Goal: Information Seeking & Learning: Learn about a topic

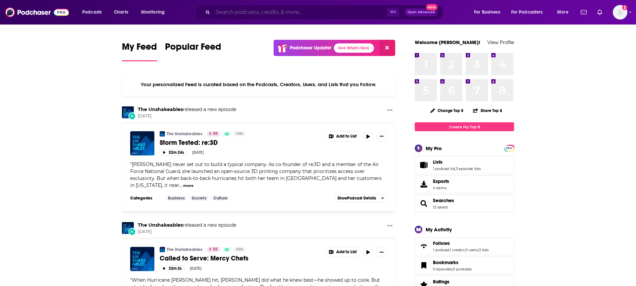
click at [229, 10] on input "Search podcasts, credits, & more..." at bounding box center [300, 12] width 174 height 11
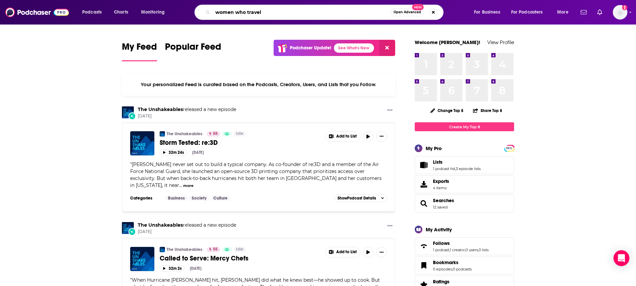
type input "women who travel"
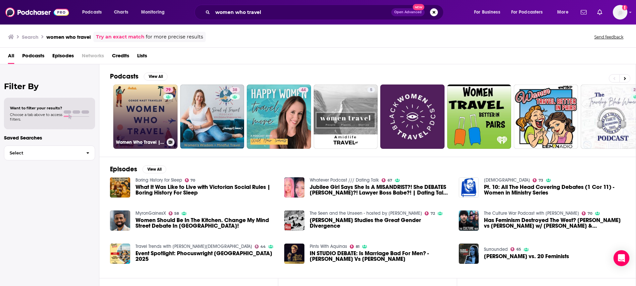
click at [152, 94] on link "79 Women Who Travel | Condé Nast Traveler" at bounding box center [145, 117] width 64 height 64
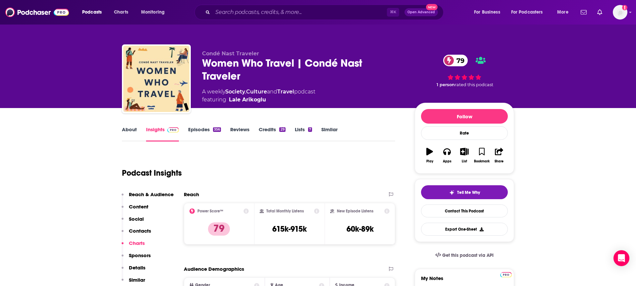
click at [129, 130] on link "About" at bounding box center [129, 133] width 15 height 15
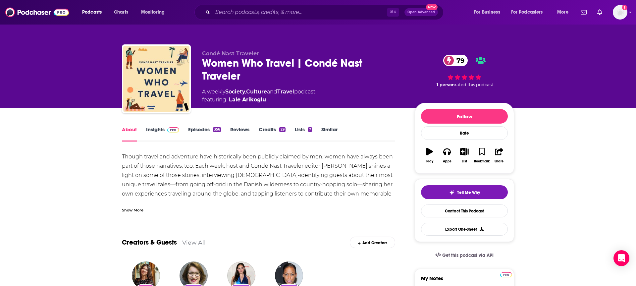
click at [132, 209] on div "Show More" at bounding box center [133, 209] width 22 height 6
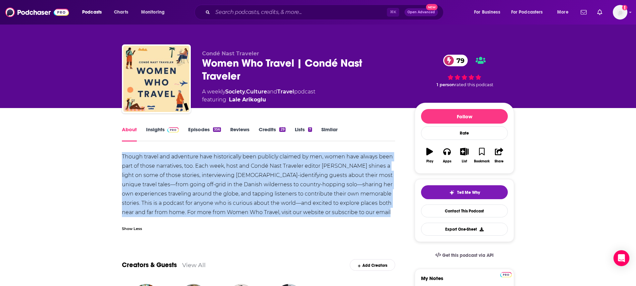
drag, startPoint x: 397, startPoint y: 213, endPoint x: 123, endPoint y: 157, distance: 280.3
copy div "Though travel and adventure have historically been publicly claimed by men, wom…"
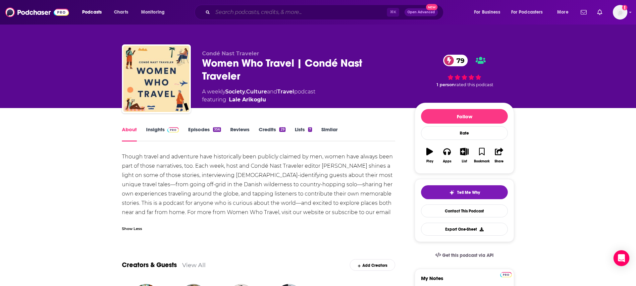
click at [243, 12] on input "Search podcasts, credits, & more..." at bounding box center [300, 12] width 174 height 11
paste input "Travel with Amateur Traveler"
type input "Travel with Amateur Traveler"
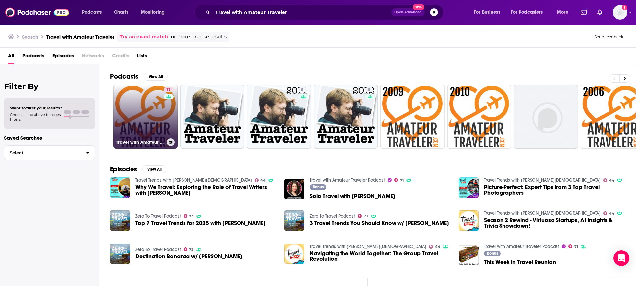
click at [137, 104] on link "71 Travel with Amateur Traveler Podcast" at bounding box center [145, 117] width 64 height 64
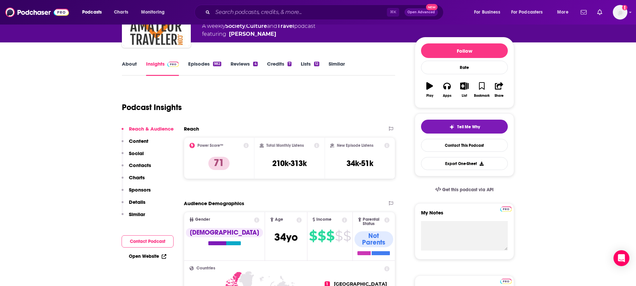
scroll to position [67, 0]
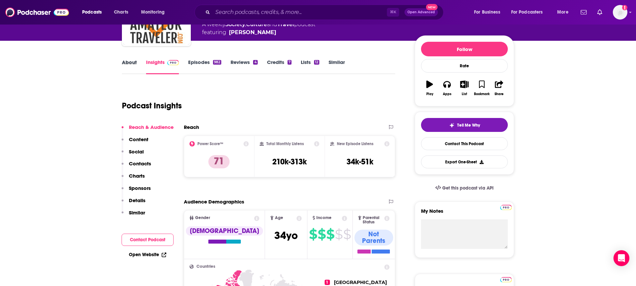
click at [139, 63] on div "About" at bounding box center [134, 66] width 24 height 15
click at [135, 63] on link "About" at bounding box center [129, 66] width 15 height 15
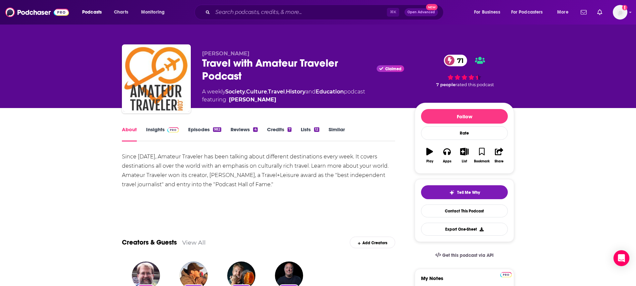
drag, startPoint x: 119, startPoint y: 154, endPoint x: 292, endPoint y: 183, distance: 176.0
copy div "Since 2005, Amateur Traveler has been talking about different destinations ever…"
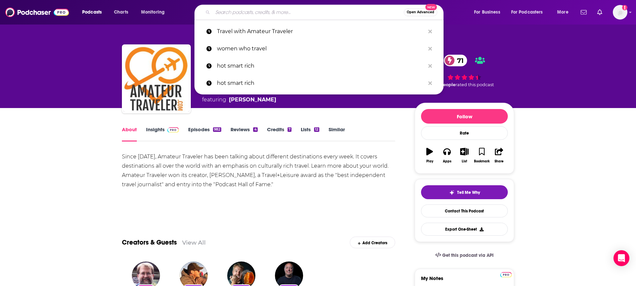
click at [223, 14] on input "Search podcasts, credits, & more..." at bounding box center [308, 12] width 191 height 11
paste input "Travel Tales by AFAR"
type input "Travel Tales by AFAR"
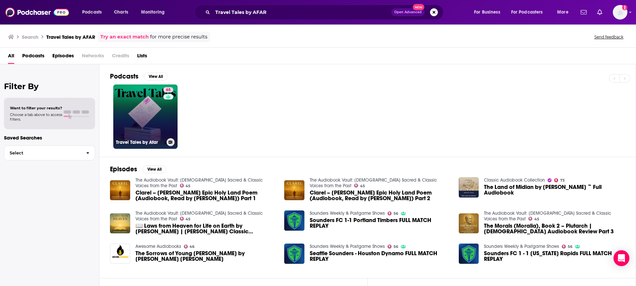
click at [151, 111] on link "65 Travel Tales by Afar" at bounding box center [145, 117] width 64 height 64
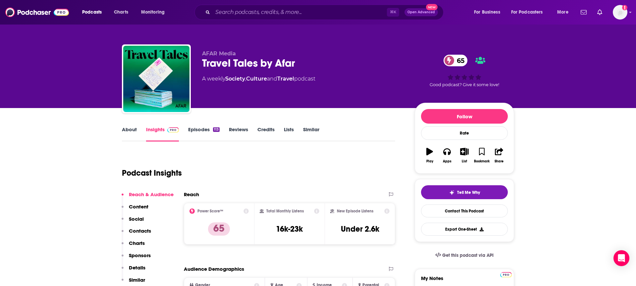
scroll to position [76, 0]
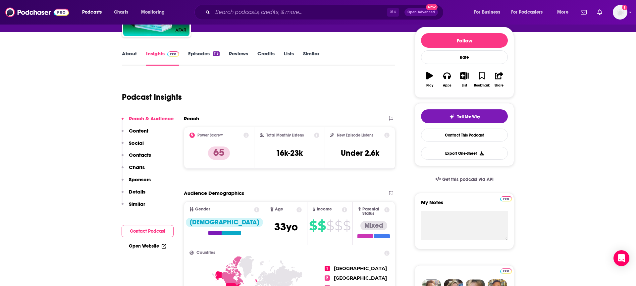
click at [128, 56] on link "About" at bounding box center [129, 57] width 15 height 15
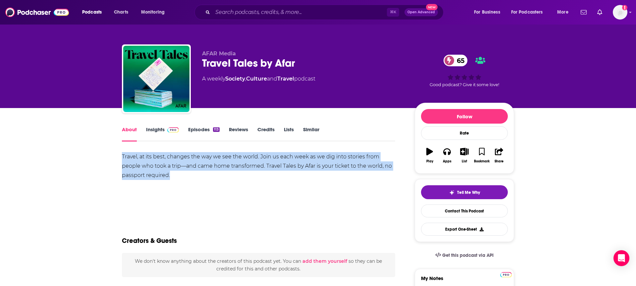
drag, startPoint x: 141, startPoint y: 165, endPoint x: 119, endPoint y: 154, distance: 24.8
copy div "Travel, at its best, changes the way we see the world. Join us each week as we …"
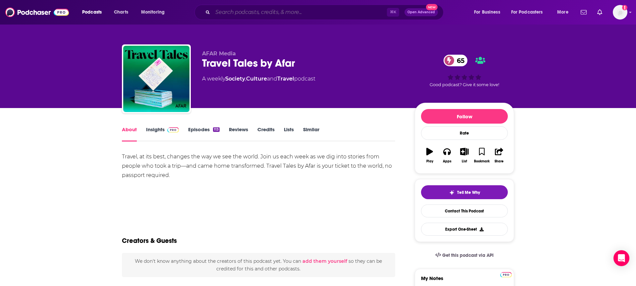
drag, startPoint x: 233, startPoint y: 11, endPoint x: 226, endPoint y: 12, distance: 6.4
click at [231, 12] on input "Search podcasts, credits, & more..." at bounding box center [300, 12] width 174 height 11
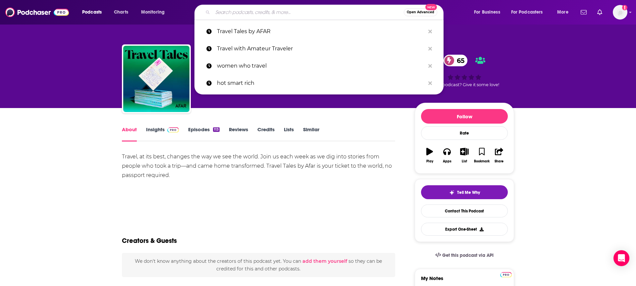
paste input "Escape Routes"
type input "Escape Routes"
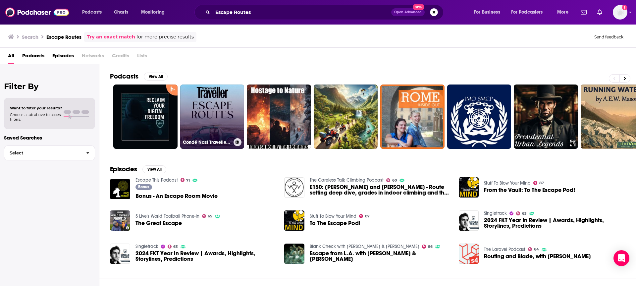
click at [213, 107] on link "Condé Nast Traveller Podcast" at bounding box center [212, 117] width 64 height 64
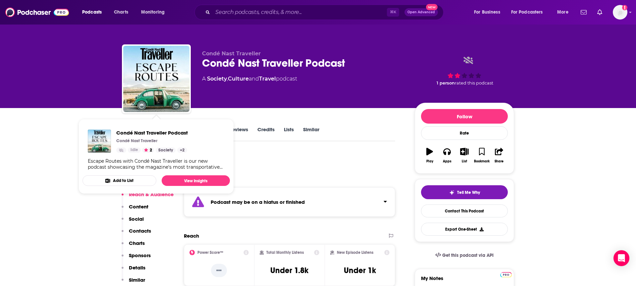
click at [63, 105] on div "Condé Nast Traveller Condé Nast Traveller Podcast A Society , Culture and Trave…" at bounding box center [318, 54] width 636 height 108
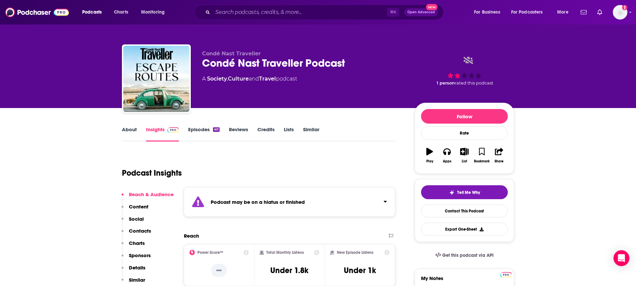
scroll to position [8, 0]
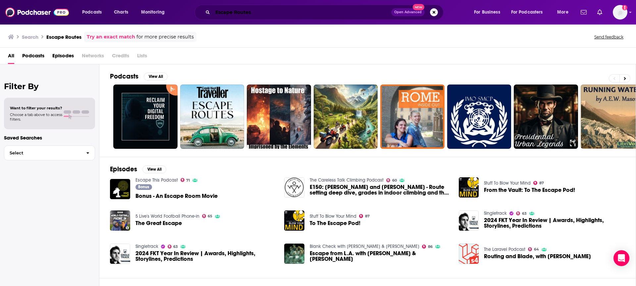
click at [256, 12] on input "Escape Routes" at bounding box center [302, 12] width 179 height 11
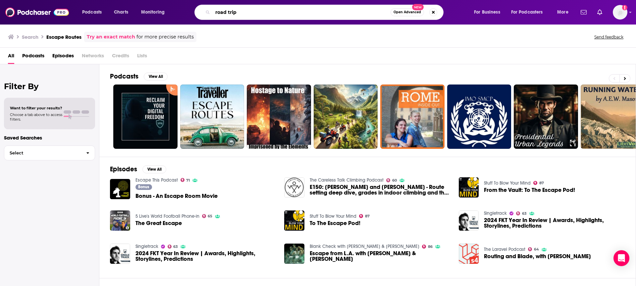
type input "road trip"
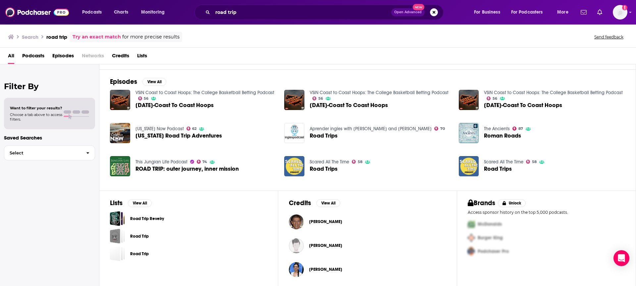
scroll to position [88, 0]
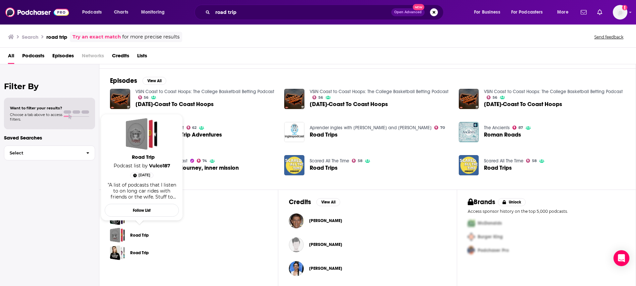
click at [210, 191] on div "Lists View All Road Trip Revelry Road Trip Road Trip" at bounding box center [188, 239] width 179 height 98
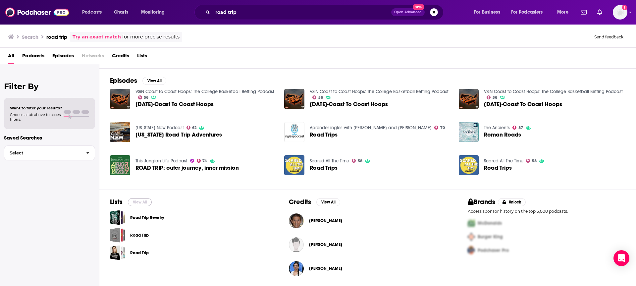
click at [142, 201] on button "View All" at bounding box center [140, 202] width 24 height 8
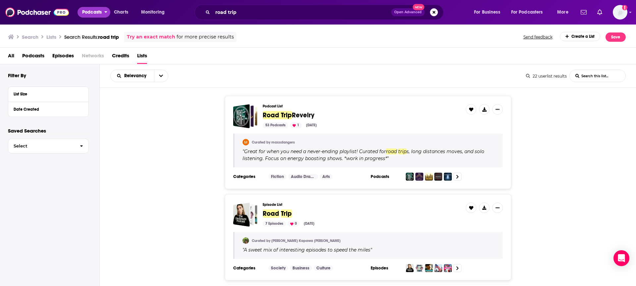
click at [87, 13] on span "Podcasts" at bounding box center [92, 12] width 20 height 9
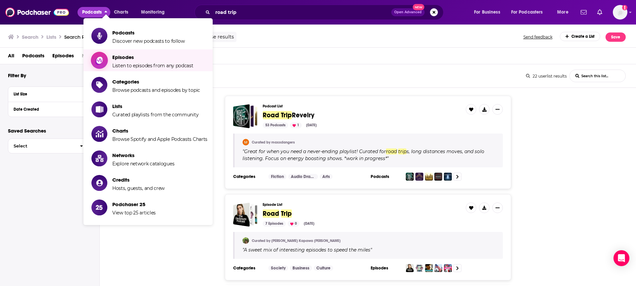
drag, startPoint x: 125, startPoint y: 32, endPoint x: 127, endPoint y: 82, distance: 50.1
click at [121, 71] on ul "Podcasts Discover new podcasts to follow Episodes Listen to episodes from any p…" at bounding box center [148, 121] width 129 height 207
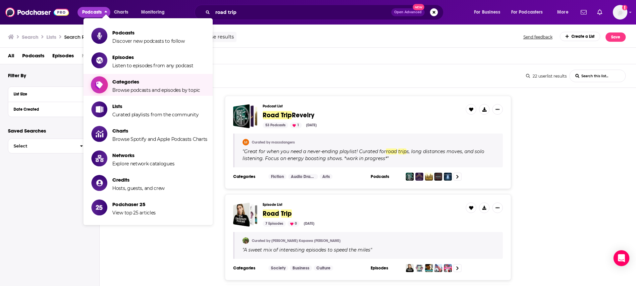
click at [127, 82] on span "Categories" at bounding box center [156, 82] width 88 height 6
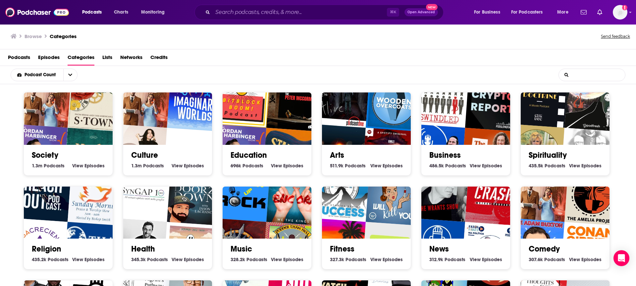
click at [572, 75] on input "List Search Input" at bounding box center [592, 75] width 66 height 12
type input "r"
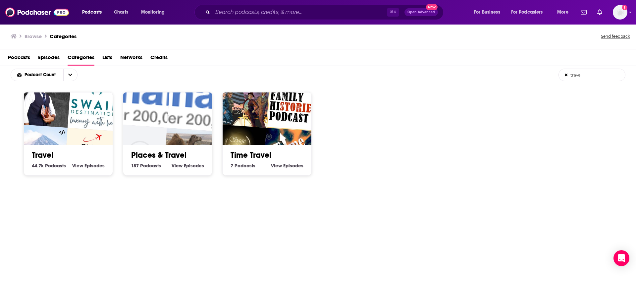
type input "travel"
click at [78, 132] on img "Shire Travels" at bounding box center [92, 156] width 57 height 57
click at [180, 130] on img "Listen to Africa Podcast" at bounding box center [191, 156] width 57 height 57
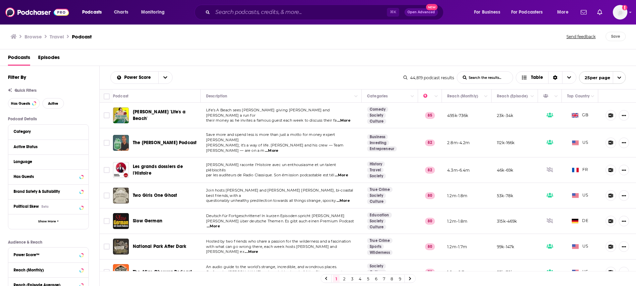
click at [343, 119] on span "...More" at bounding box center [343, 120] width 13 height 5
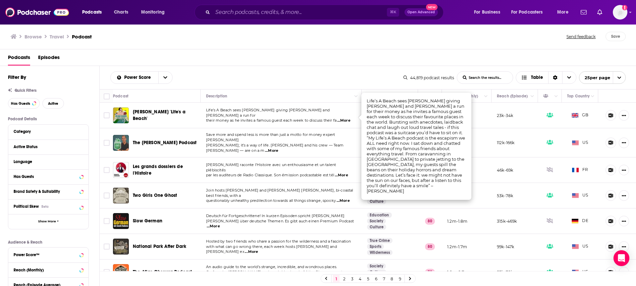
click at [146, 123] on div "Alan Carr's 'Life's a Beach'" at bounding box center [167, 115] width 69 height 16
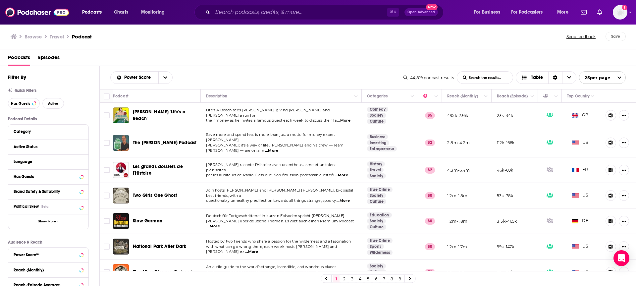
drag, startPoint x: 235, startPoint y: 139, endPoint x: 280, endPoint y: 146, distance: 45.7
click at [280, 146] on td "Save more and spend less is more than just a motto for money expert Clark Howar…" at bounding box center [281, 142] width 161 height 29
click at [278, 148] on span "...More" at bounding box center [271, 150] width 13 height 5
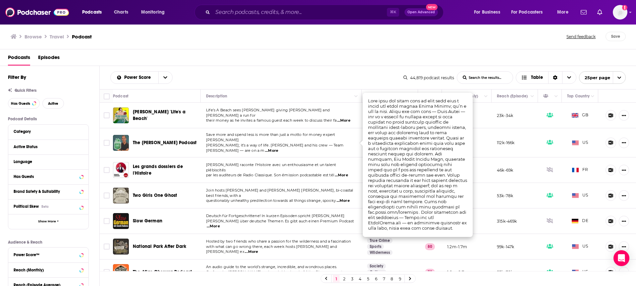
click at [278, 148] on span "...More" at bounding box center [271, 150] width 13 height 5
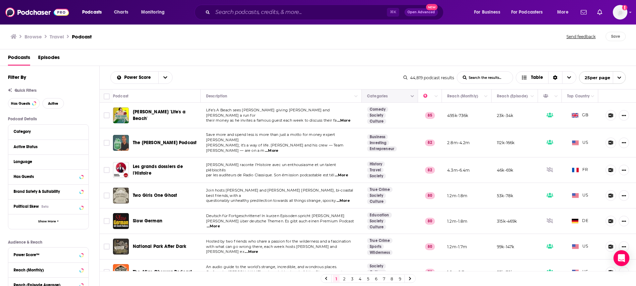
click at [411, 98] on button "Column Actions" at bounding box center [413, 96] width 8 height 8
click at [413, 94] on div at bounding box center [318, 143] width 636 height 286
click at [375, 167] on link "Travel" at bounding box center [375, 169] width 17 height 5
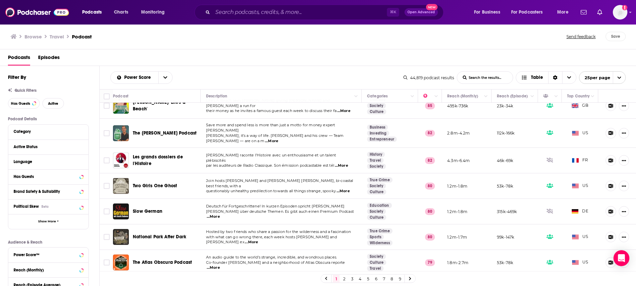
scroll to position [11, 0]
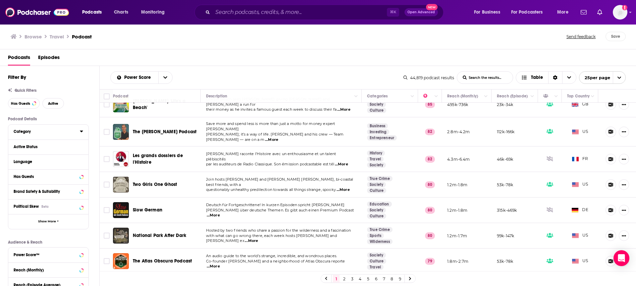
click at [24, 133] on div "Category" at bounding box center [45, 131] width 62 height 5
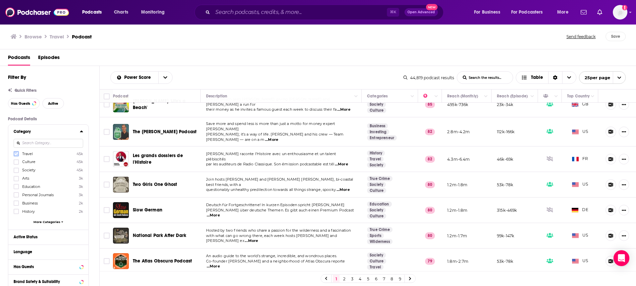
click at [16, 155] on icon at bounding box center [16, 154] width 4 height 4
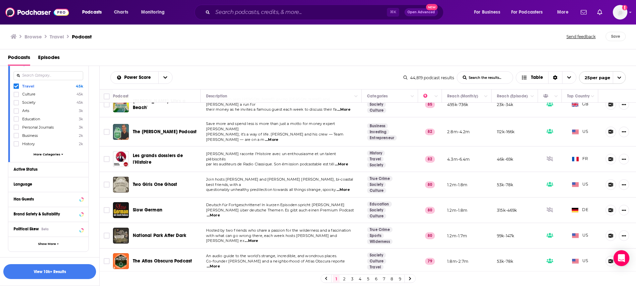
scroll to position [69, 0]
click at [61, 167] on div "Active Status" at bounding box center [40, 168] width 53 height 5
click at [40, 179] on span "All" at bounding box center [45, 180] width 62 height 9
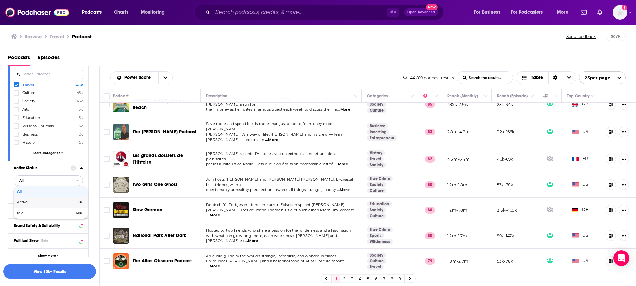
click at [27, 201] on span "Active" at bounding box center [34, 202] width 35 height 4
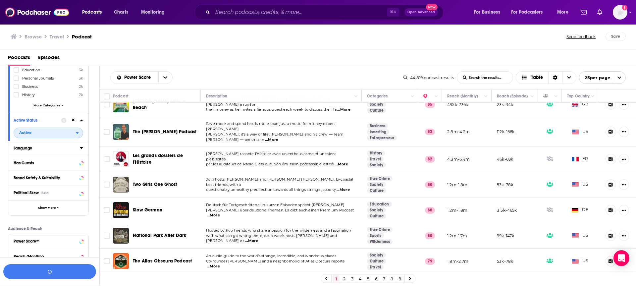
scroll to position [116, 0]
click at [56, 180] on div "Brand Safety & Suitability" at bounding box center [40, 179] width 52 height 5
click at [74, 178] on icon at bounding box center [72, 178] width 5 height 5
click at [47, 212] on button "Show More" at bounding box center [48, 208] width 80 height 15
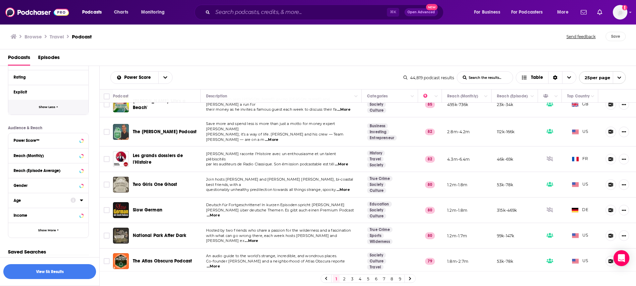
scroll to position [0, 0]
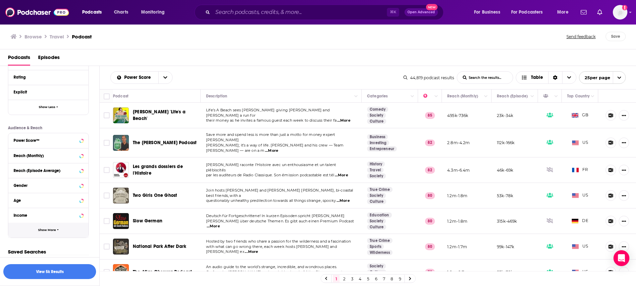
click at [37, 235] on button "Show More" at bounding box center [48, 230] width 80 height 15
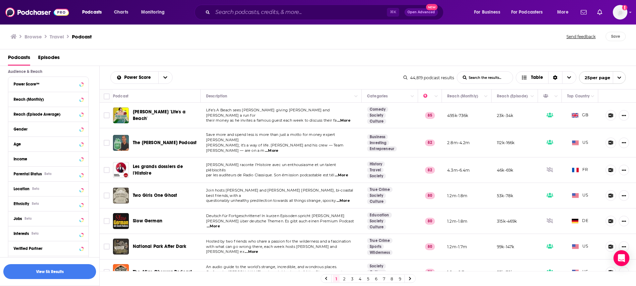
scroll to position [409, 0]
click at [48, 187] on div "Location Beta" at bounding box center [40, 188] width 53 height 5
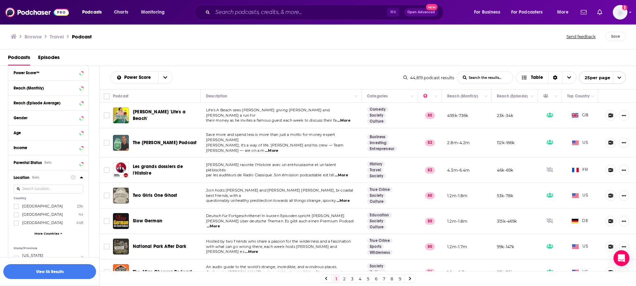
click at [30, 209] on div "United States 23k Argentina 44 Australia 448 More Countries" at bounding box center [49, 220] width 70 height 35
click at [33, 206] on span "[GEOGRAPHIC_DATA]" at bounding box center [42, 206] width 41 height 5
click at [16, 208] on input "multiSelectOption-unitedstates-0" at bounding box center [16, 208] width 0 height 0
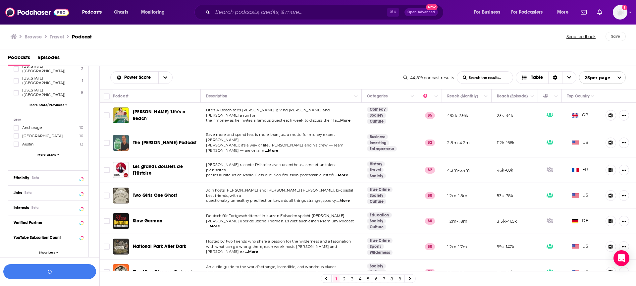
scroll to position [620, 0]
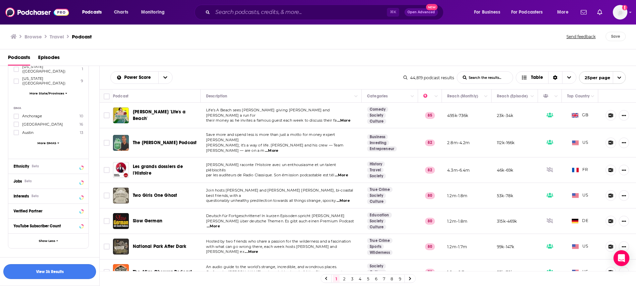
click at [44, 270] on button "View 3k Results" at bounding box center [49, 271] width 93 height 15
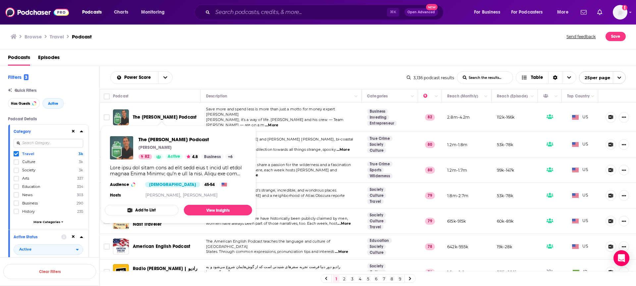
click at [190, 114] on span "The Clark Howard Podcast" at bounding box center [165, 117] width 64 height 6
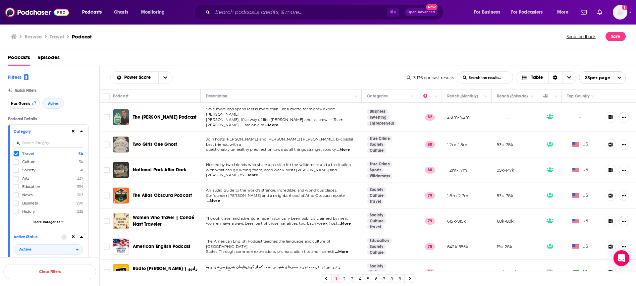
click at [171, 115] on span "The Clark Howard Podcast" at bounding box center [165, 117] width 64 height 6
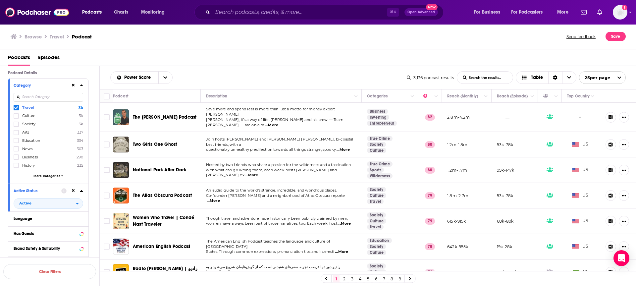
scroll to position [48, 0]
click at [488, 76] on input "List Search Input" at bounding box center [485, 78] width 56 height 12
click at [331, 67] on div "Power Score List Search Input Search the results... Table 3,136 podcast results…" at bounding box center [368, 77] width 537 height 23
click at [402, 93] on button "Move" at bounding box center [389, 96] width 45 height 8
click at [414, 96] on icon "Column Actions" at bounding box center [412, 96] width 3 height 4
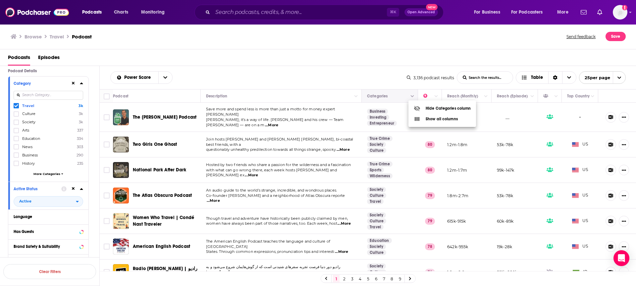
click at [414, 96] on div at bounding box center [318, 143] width 636 height 286
click at [414, 96] on icon "Column Actions" at bounding box center [412, 96] width 3 height 4
click at [414, 96] on div at bounding box center [318, 143] width 636 height 286
click at [379, 98] on button "Move" at bounding box center [389, 96] width 45 height 8
click at [376, 95] on button "Move" at bounding box center [389, 96] width 45 height 8
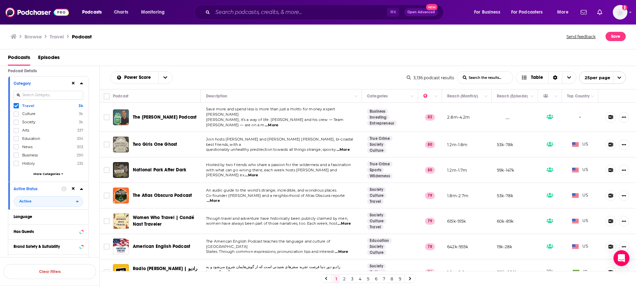
click at [215, 191] on span "An audio guide to the world’s strange, incredible, and wondrous places." at bounding box center [271, 190] width 131 height 5
drag, startPoint x: 352, startPoint y: 196, endPoint x: 349, endPoint y: 195, distance: 3.5
click at [220, 198] on span "...More" at bounding box center [213, 200] width 13 height 5
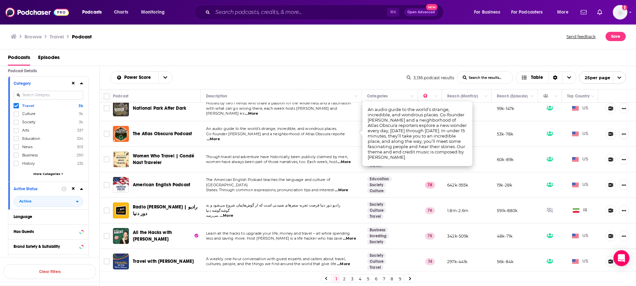
scroll to position [85, 0]
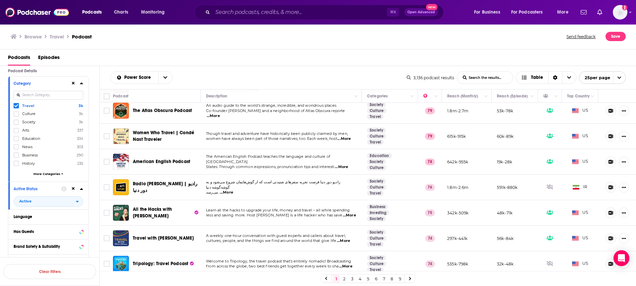
click at [347, 238] on span "...More" at bounding box center [343, 240] width 13 height 5
drag, startPoint x: 164, startPoint y: 238, endPoint x: 168, endPoint y: 238, distance: 3.6
click at [168, 238] on div "Travel with Rick Steves" at bounding box center [167, 238] width 69 height 16
click at [157, 235] on span "Travel with Rick Steves" at bounding box center [163, 238] width 61 height 6
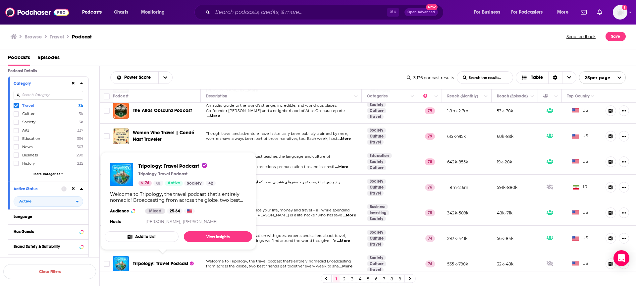
click at [150, 261] on span "Tripology: Travel Podcast" at bounding box center [160, 264] width 55 height 6
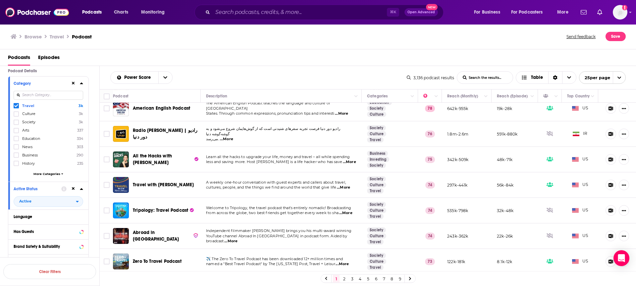
scroll to position [141, 0]
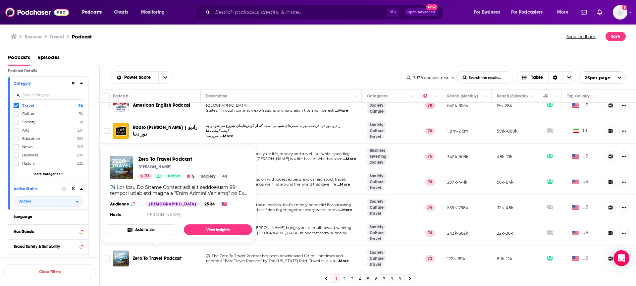
click at [151, 257] on span "Zero To Travel Podcast" at bounding box center [157, 259] width 49 height 6
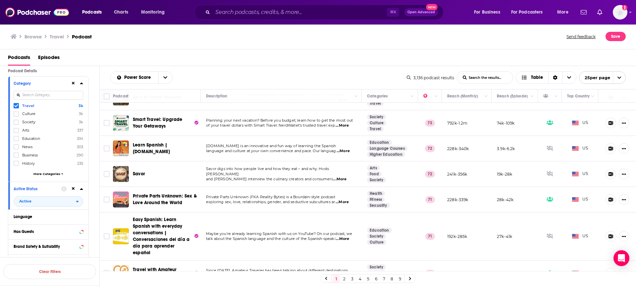
scroll to position [304, 0]
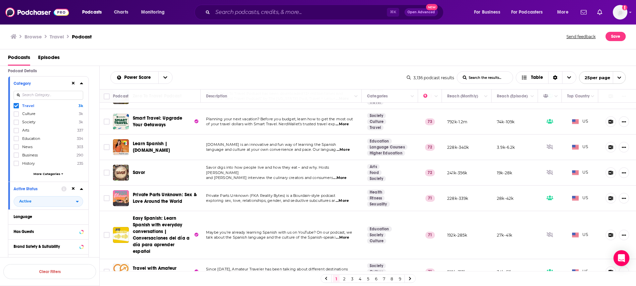
click at [346, 122] on span "...More" at bounding box center [342, 124] width 13 height 5
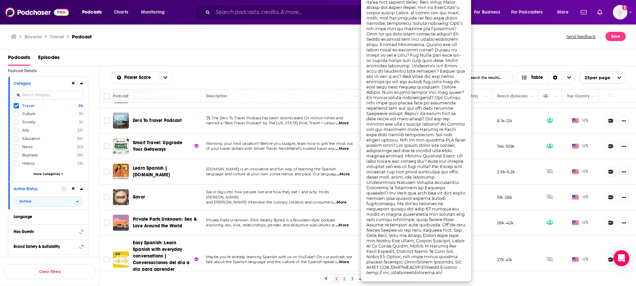
scroll to position [298, 0]
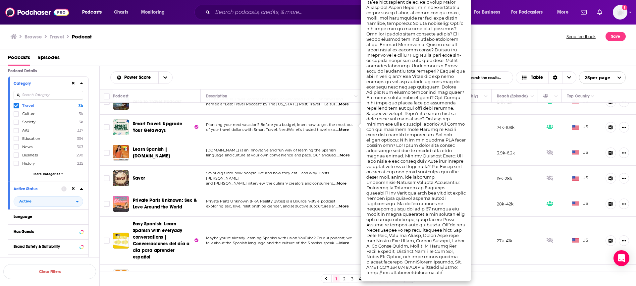
click at [246, 59] on div "Podcasts Episodes" at bounding box center [319, 59] width 623 height 14
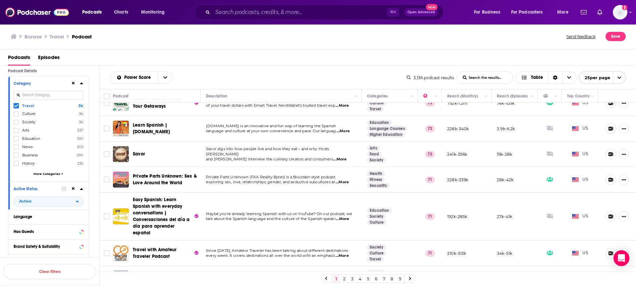
scroll to position [323, 0]
click at [348, 179] on span "...More" at bounding box center [342, 181] width 13 height 5
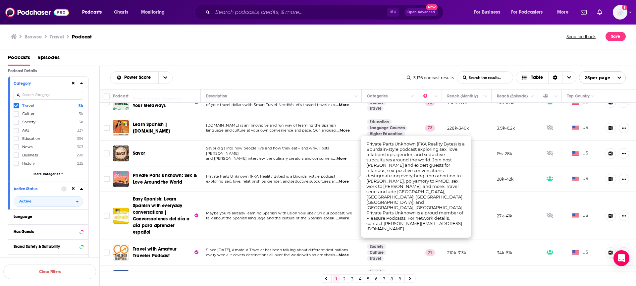
click at [348, 179] on span "...More" at bounding box center [342, 181] width 13 height 5
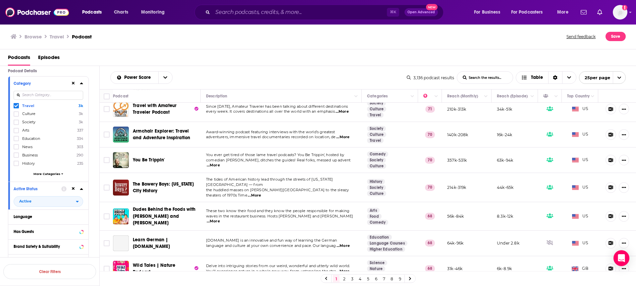
scroll to position [469, 0]
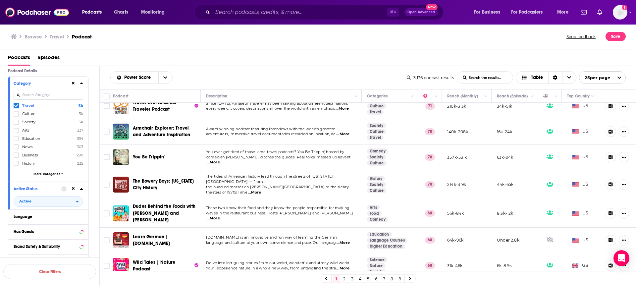
click at [261, 190] on span "...More" at bounding box center [254, 192] width 13 height 5
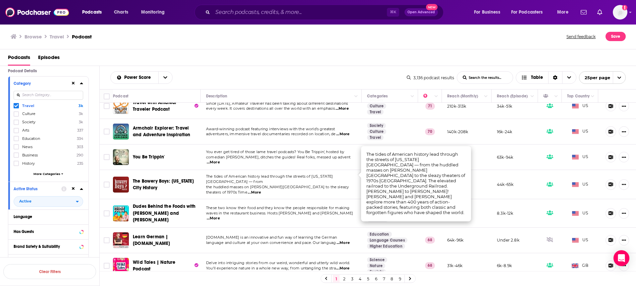
click at [261, 190] on span "...More" at bounding box center [254, 192] width 13 height 5
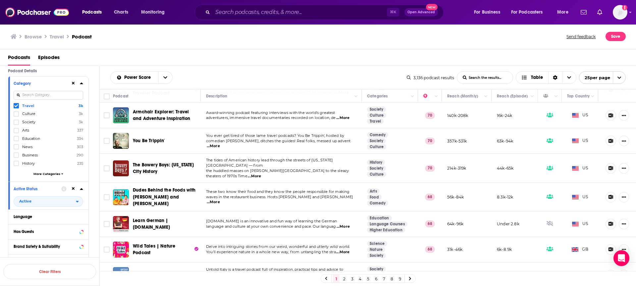
scroll to position [486, 0]
click at [345, 277] on link "2" at bounding box center [344, 279] width 7 height 8
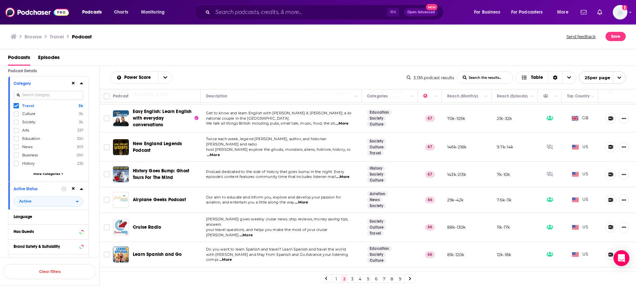
scroll to position [24, 0]
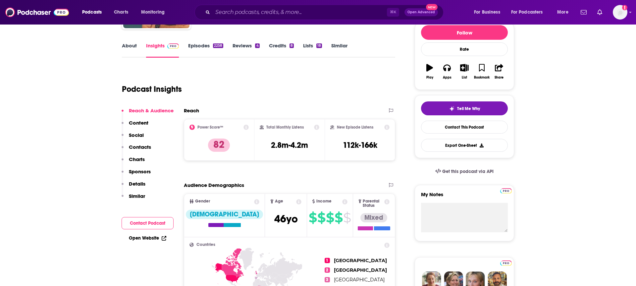
scroll to position [60, 0]
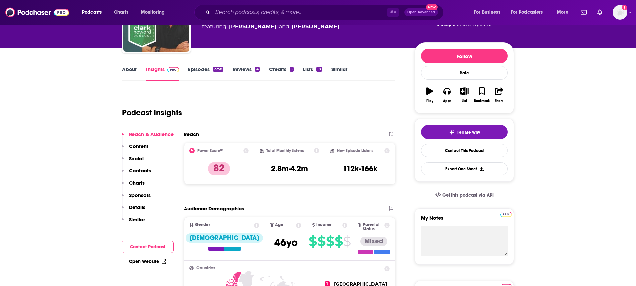
click at [126, 71] on link "About" at bounding box center [129, 73] width 15 height 15
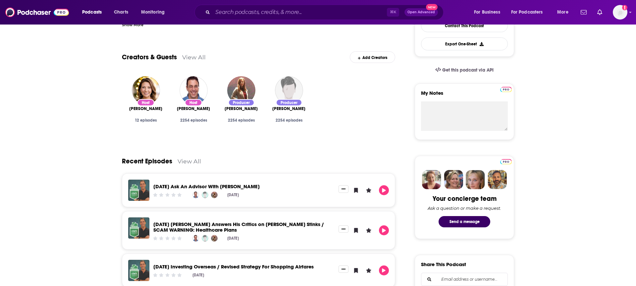
scroll to position [270, 0]
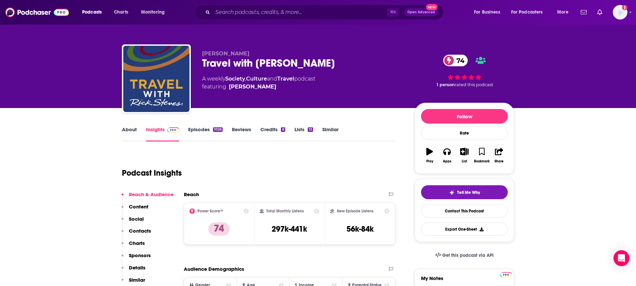
click at [136, 130] on link "About" at bounding box center [129, 133] width 15 height 15
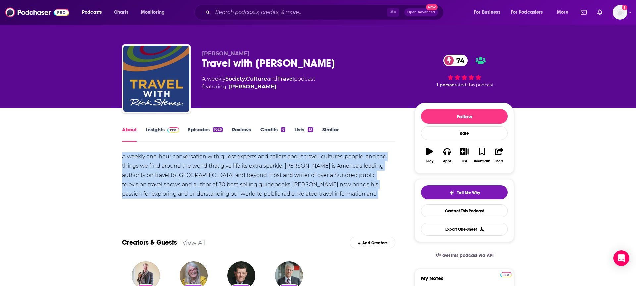
drag, startPoint x: 123, startPoint y: 158, endPoint x: 379, endPoint y: 199, distance: 258.8
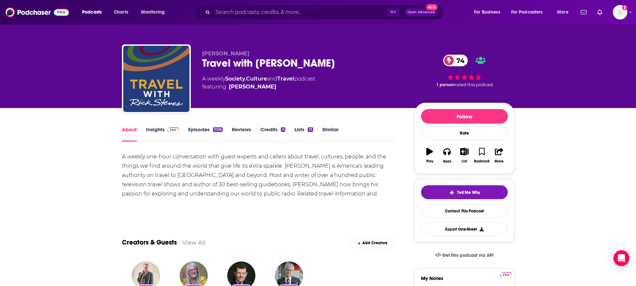
click at [213, 65] on div "Travel with Rick Steves 74" at bounding box center [303, 63] width 202 height 13
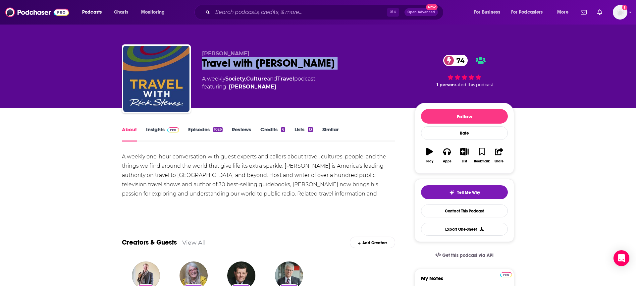
click at [213, 65] on div "Travel with Rick Steves 74" at bounding box center [303, 63] width 202 height 13
copy div "Travel with Rick Steves 74"
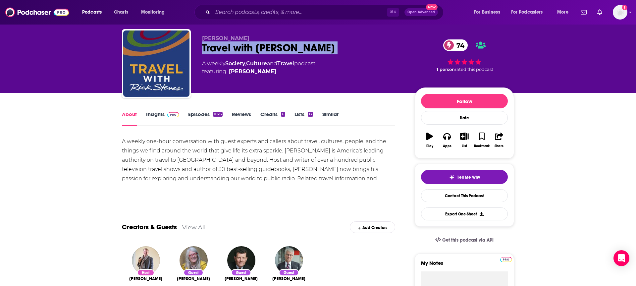
scroll to position [16, 0]
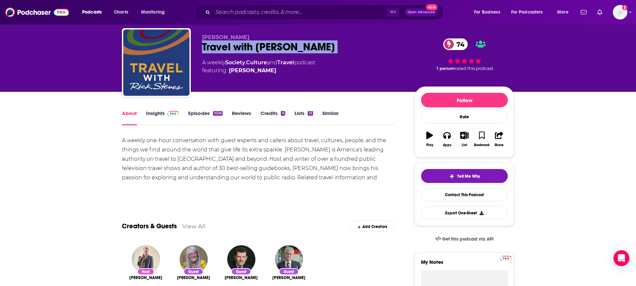
click at [153, 111] on link "Insights" at bounding box center [162, 117] width 33 height 15
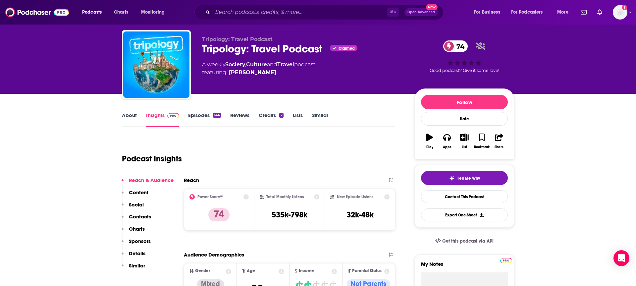
scroll to position [18, 0]
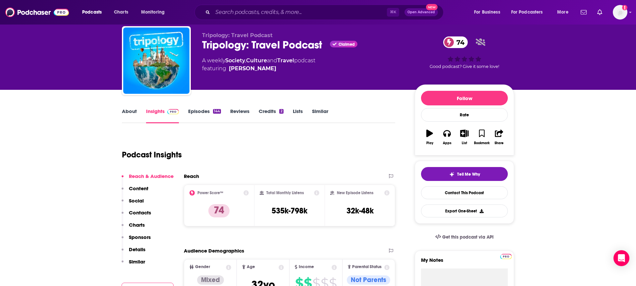
click at [129, 113] on link "About" at bounding box center [129, 115] width 15 height 15
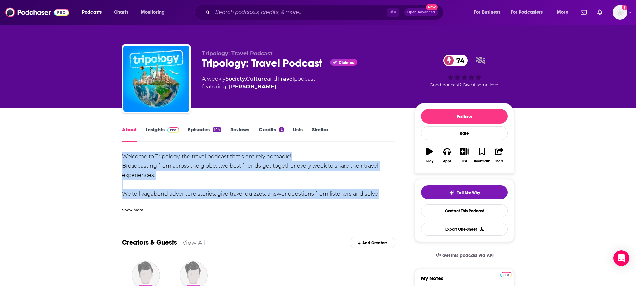
drag, startPoint x: 120, startPoint y: 156, endPoint x: 383, endPoint y: 199, distance: 266.2
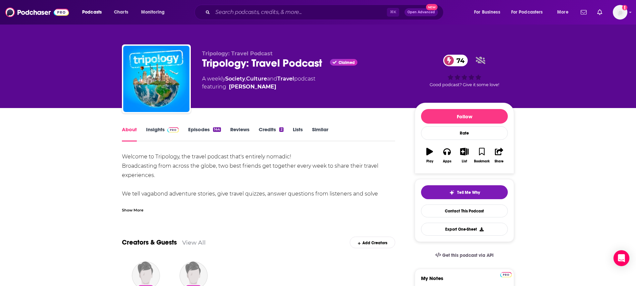
click at [131, 210] on div "Show More" at bounding box center [133, 209] width 22 height 6
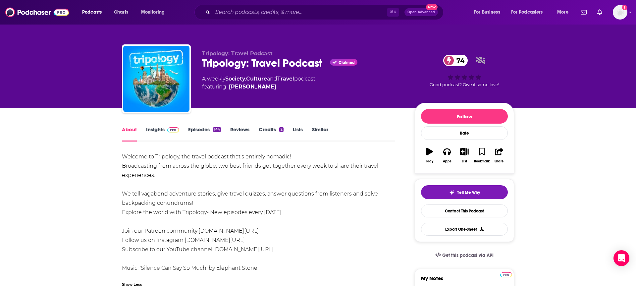
drag, startPoint x: 231, startPoint y: 202, endPoint x: 106, endPoint y: 156, distance: 132.5
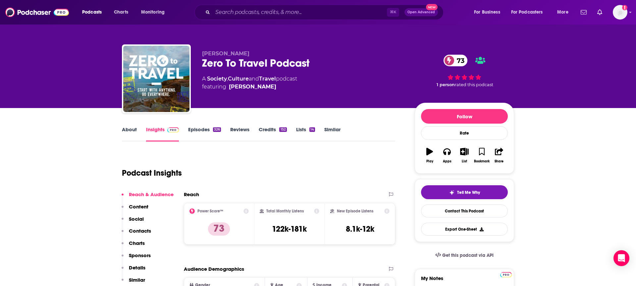
click at [128, 132] on link "About" at bounding box center [129, 133] width 15 height 15
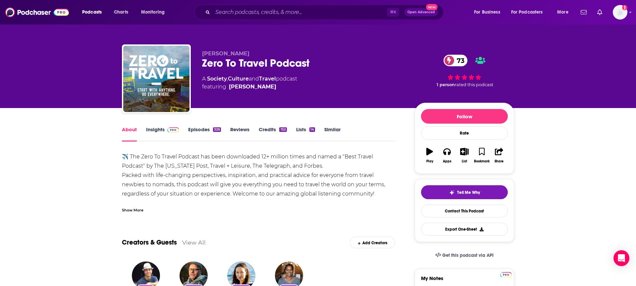
click at [138, 207] on div "Show More" at bounding box center [133, 209] width 22 height 6
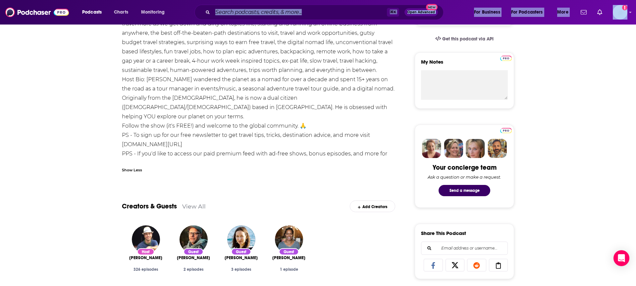
scroll to position [201, 0]
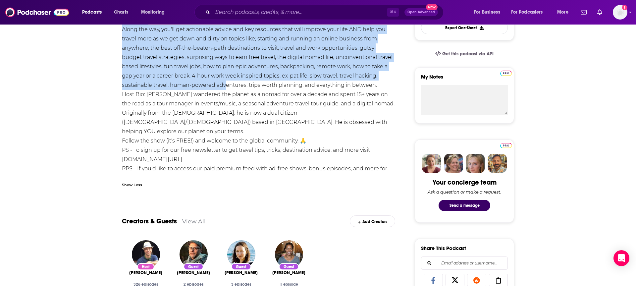
drag, startPoint x: 120, startPoint y: 142, endPoint x: 226, endPoint y: 89, distance: 119.2
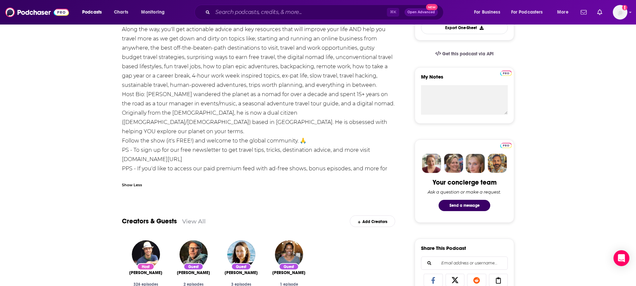
click at [227, 97] on div "✈️ The Zero To Travel Podcast has been downloaded 12+ million times and named a…" at bounding box center [258, 67] width 273 height 232
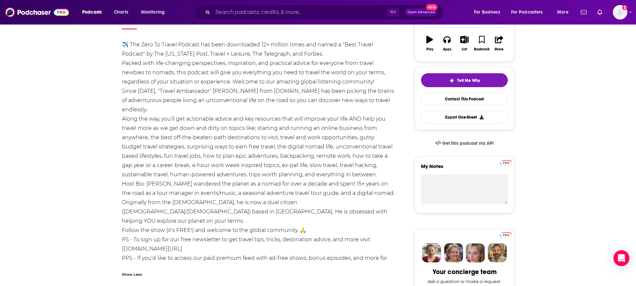
scroll to position [113, 0]
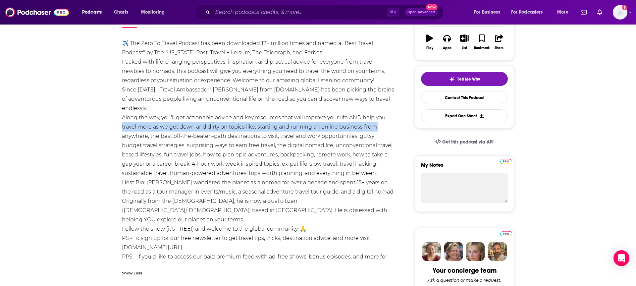
drag, startPoint x: 123, startPoint y: 130, endPoint x: 100, endPoint y: 132, distance: 23.0
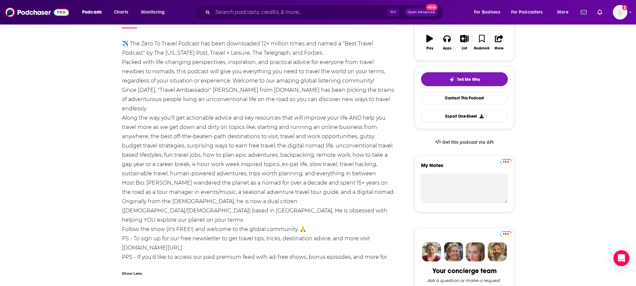
scroll to position [104, 0]
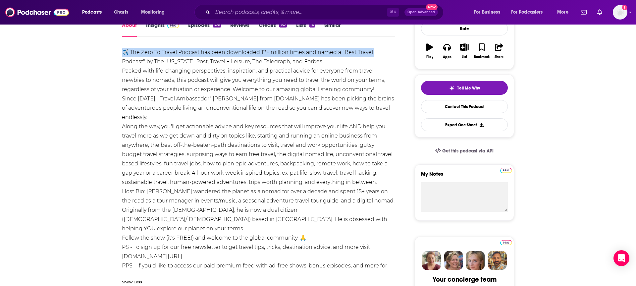
drag, startPoint x: 121, startPoint y: 49, endPoint x: 72, endPoint y: 65, distance: 51.7
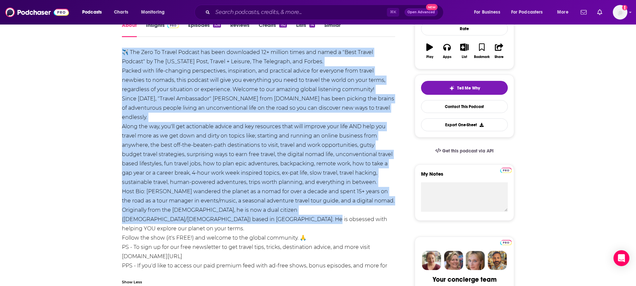
drag, startPoint x: 121, startPoint y: 51, endPoint x: 251, endPoint y: 219, distance: 212.8
copy div "✈️ The Zero To Travel Podcast has been downloaded 12+ million times and named a…"
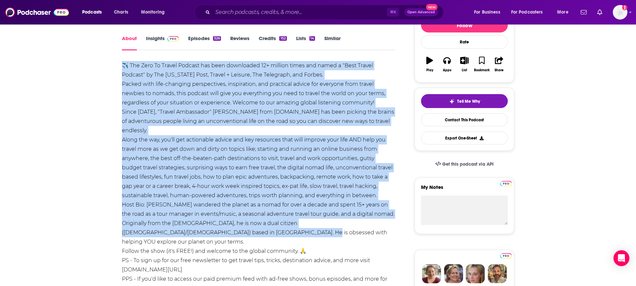
scroll to position [0, 0]
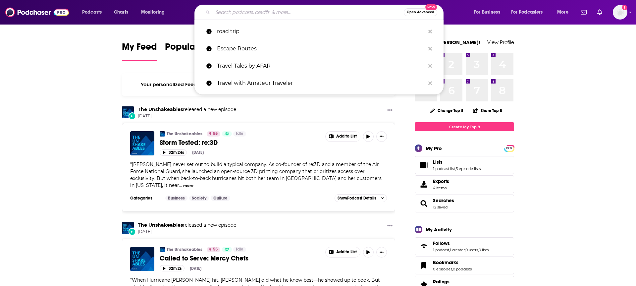
drag, startPoint x: 269, startPoint y: 7, endPoint x: 259, endPoint y: 12, distance: 10.5
click at [269, 7] on input "Search podcasts, credits, & more..." at bounding box center [308, 12] width 191 height 11
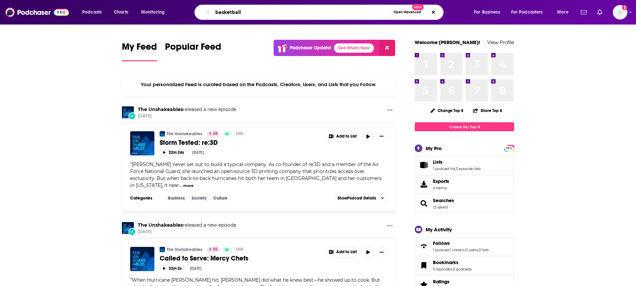
type input "basketball"
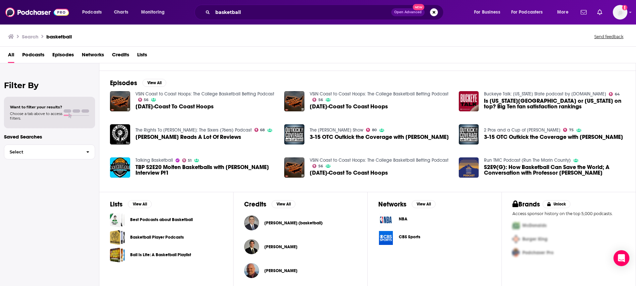
scroll to position [87, 0]
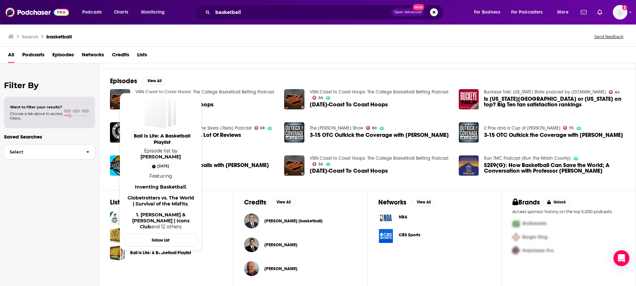
click at [154, 254] on link "Ball Is Life: A Basketball Playlist" at bounding box center [160, 252] width 61 height 7
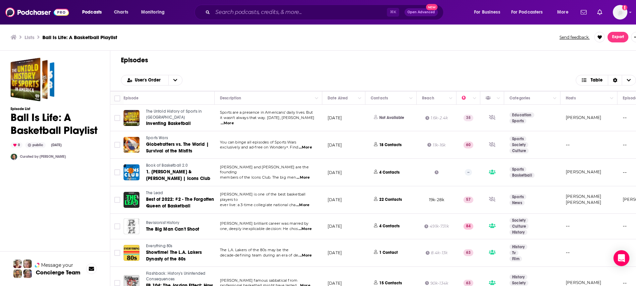
click at [267, 76] on div "User's Order Table" at bounding box center [378, 80] width 515 height 11
click at [464, 99] on icon "Move" at bounding box center [468, 98] width 8 height 8
click at [174, 81] on icon "open menu" at bounding box center [175, 80] width 4 height 5
click at [174, 81] on icon "close menu" at bounding box center [175, 80] width 4 height 5
click at [476, 99] on button "Column Actions" at bounding box center [475, 98] width 8 height 8
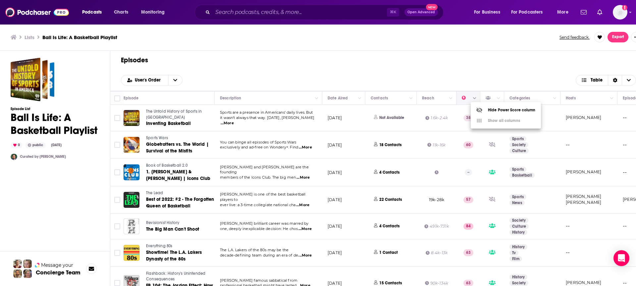
click at [476, 99] on div at bounding box center [318, 143] width 636 height 286
click at [230, 12] on input "Search podcasts, credits, & more..." at bounding box center [300, 12] width 174 height 11
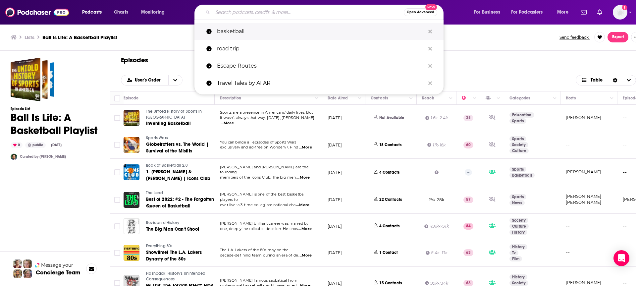
click at [226, 38] on p "basketball" at bounding box center [321, 31] width 208 height 17
type input "basketball"
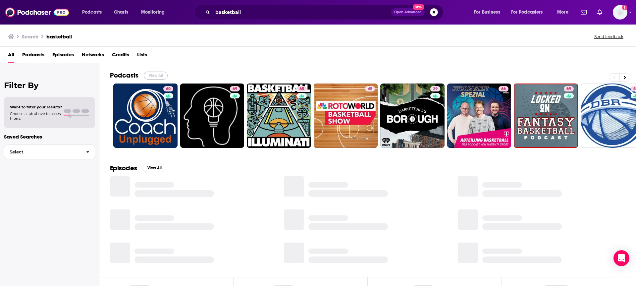
click at [154, 72] on button "View All" at bounding box center [156, 76] width 24 height 8
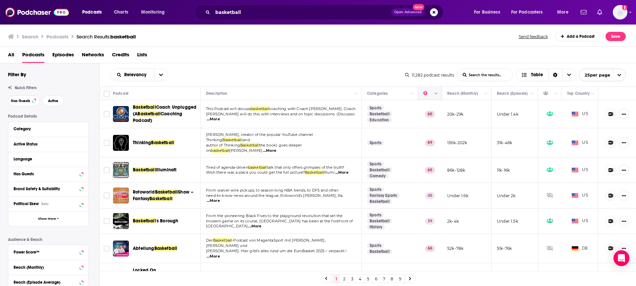
click at [427, 96] on icon "Move" at bounding box center [430, 93] width 8 height 8
click at [437, 95] on icon "Column Actions" at bounding box center [436, 94] width 3 height 4
click at [437, 95] on div at bounding box center [318, 143] width 636 height 286
click at [541, 77] on span "Table" at bounding box center [537, 75] width 12 height 5
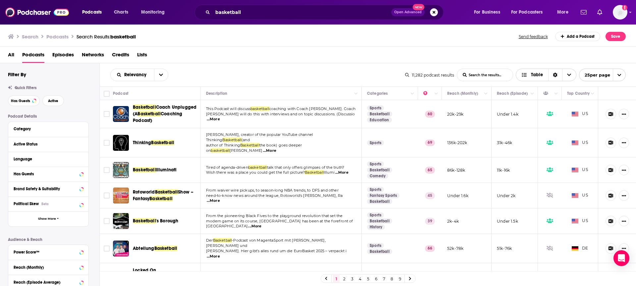
click at [564, 77] on span "Choose View" at bounding box center [569, 75] width 14 height 12
drag, startPoint x: 157, startPoint y: 82, endPoint x: 154, endPoint y: 80, distance: 3.7
click at [156, 82] on div "Relevancy List Search Input Search the results... Table 11,282 podcast results …" at bounding box center [368, 74] width 537 height 23
click at [157, 77] on button "open menu" at bounding box center [161, 75] width 14 height 12
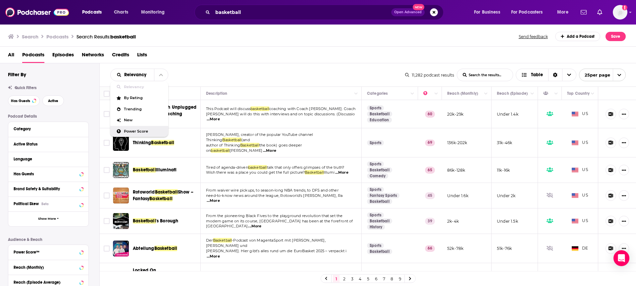
click at [122, 129] on div "Power Score" at bounding box center [139, 131] width 58 height 11
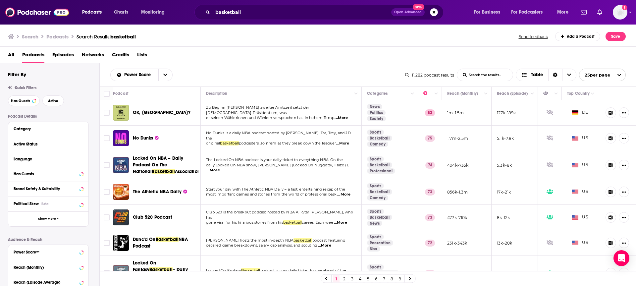
scroll to position [23, 0]
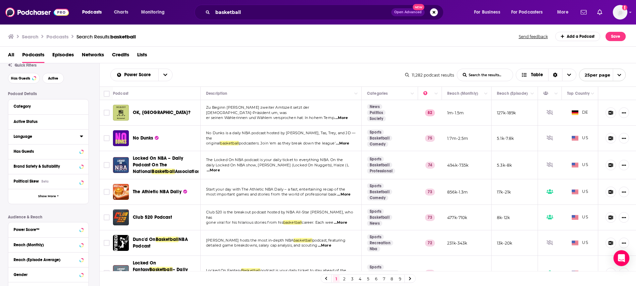
click at [61, 139] on div "Language" at bounding box center [45, 136] width 62 height 5
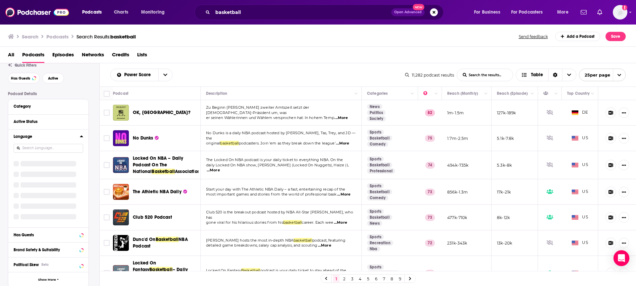
click at [46, 149] on div "Category Active Status Language Has Guests Brand Safety & Suitability Political…" at bounding box center [48, 193] width 81 height 188
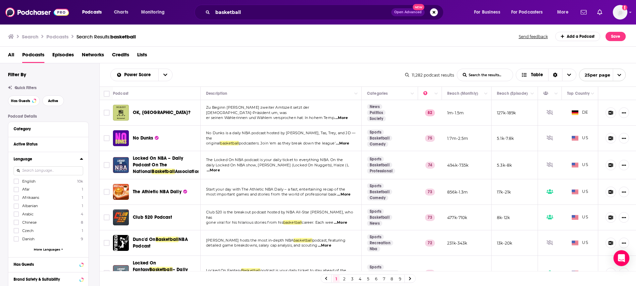
click at [26, 182] on span "English" at bounding box center [28, 181] width 13 height 5
click at [16, 183] on input "multiSelectOption-en-0" at bounding box center [16, 183] width 0 height 0
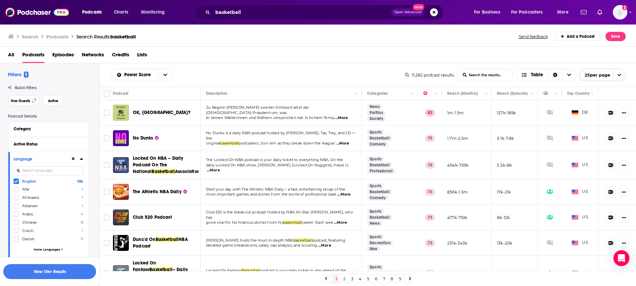
click at [51, 277] on button "View 10k+ Results" at bounding box center [49, 271] width 93 height 15
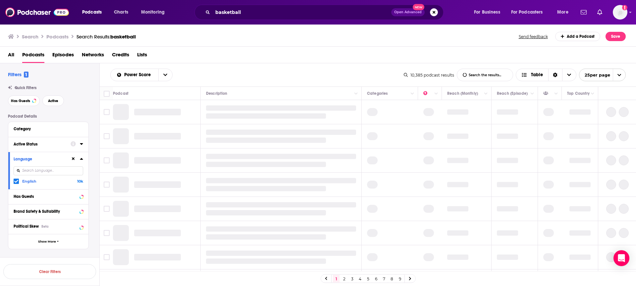
click at [32, 144] on div "Active Status" at bounding box center [40, 144] width 53 height 5
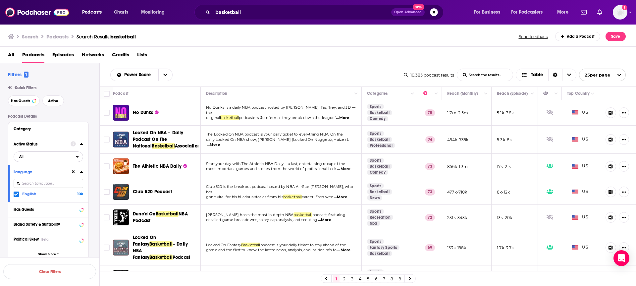
click at [43, 154] on span "All" at bounding box center [45, 156] width 62 height 9
click at [26, 181] on div "Active 1k" at bounding box center [51, 178] width 74 height 11
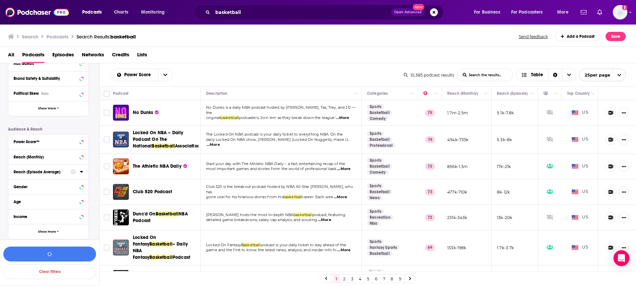
scroll to position [150, 0]
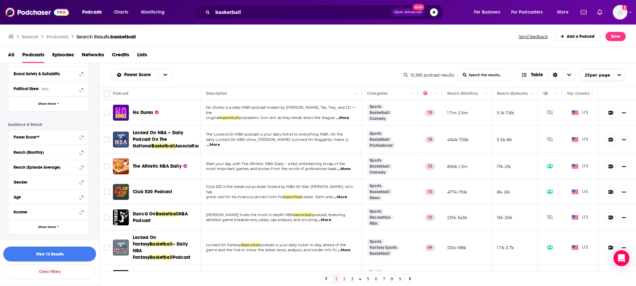
click at [47, 251] on button "View 1k Results" at bounding box center [49, 254] width 93 height 15
click at [259, 118] on p "original basketball podcasters. Join 'em as they break down the league' ...More" at bounding box center [281, 117] width 150 height 5
click at [142, 113] on span "No Dunks" at bounding box center [143, 113] width 20 height 6
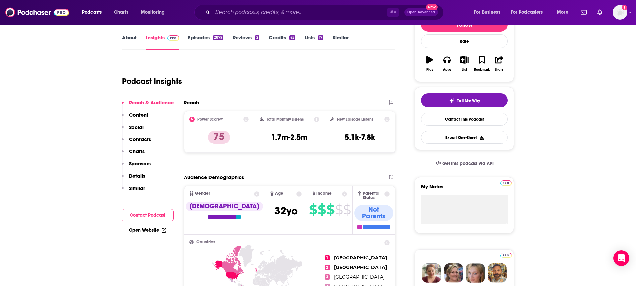
scroll to position [91, 0]
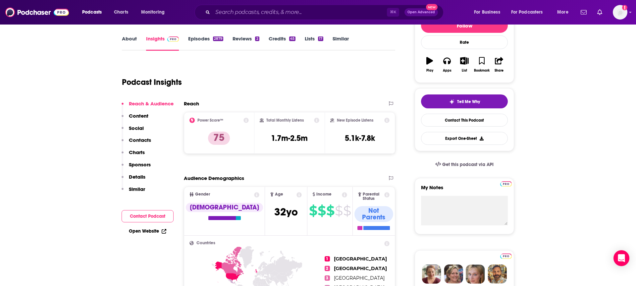
click at [126, 41] on link "About" at bounding box center [129, 42] width 15 height 15
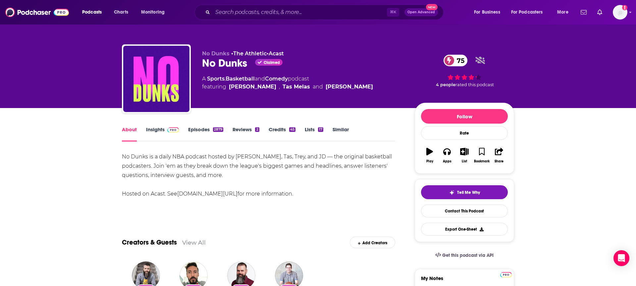
click at [133, 162] on div "No Dunks is a daily NBA podcast hosted by Skeets, Tas, Trey, and JD — the origi…" at bounding box center [258, 175] width 273 height 46
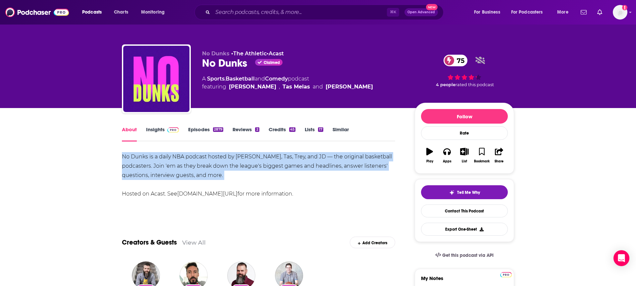
click at [133, 162] on div "No Dunks is a daily NBA podcast hosted by Skeets, Tas, Trey, and JD — the origi…" at bounding box center [258, 175] width 273 height 46
copy div "No Dunks is a daily NBA podcast hosted by Skeets, Tas, Trey, and JD — the origi…"
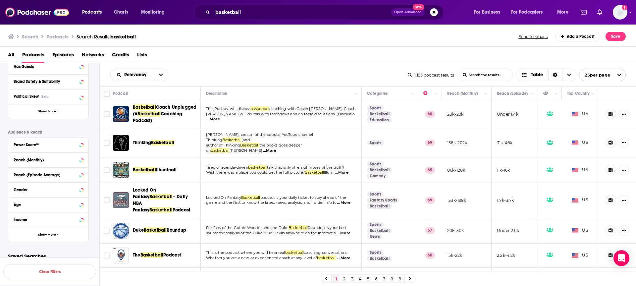
scroll to position [150, 0]
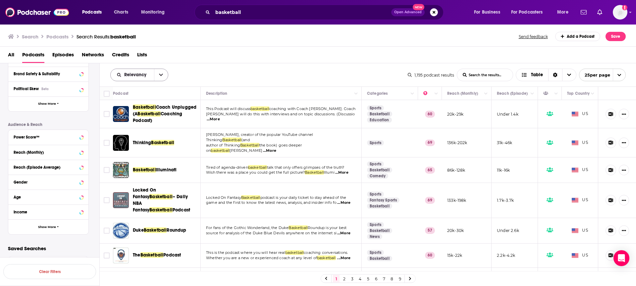
click at [161, 79] on button "open menu" at bounding box center [161, 75] width 14 height 12
click at [132, 135] on div "Power Score" at bounding box center [139, 131] width 58 height 11
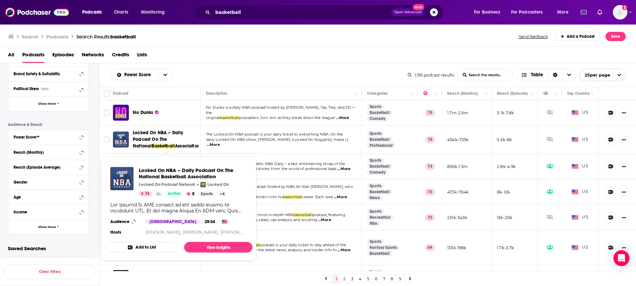
click at [161, 140] on span "Locked On NBA – Daily Podcast On The National" at bounding box center [158, 139] width 51 height 19
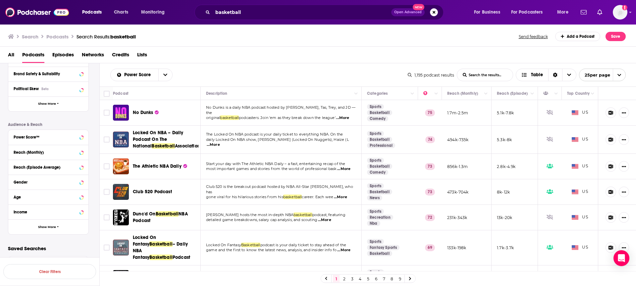
click at [150, 166] on span "The Athletic NBA Daily" at bounding box center [157, 166] width 49 height 6
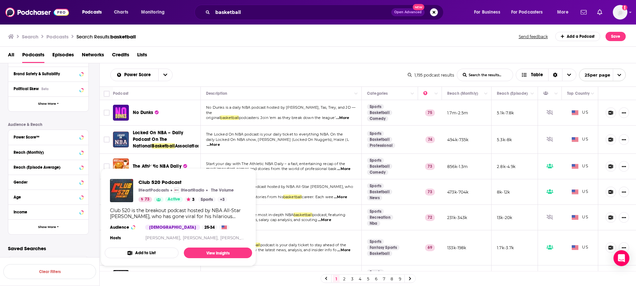
click at [163, 192] on p "iHeartPodcasts" at bounding box center [154, 190] width 30 height 5
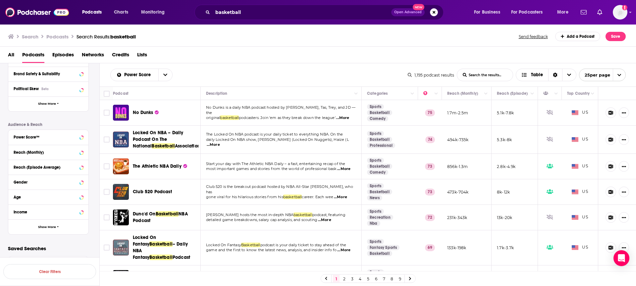
click at [149, 191] on span "Club 520 Podcast" at bounding box center [152, 192] width 39 height 6
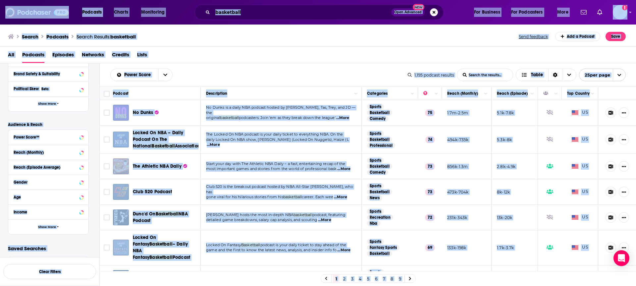
click at [194, 192] on div "Club 520 Podcast" at bounding box center [167, 192] width 69 height 7
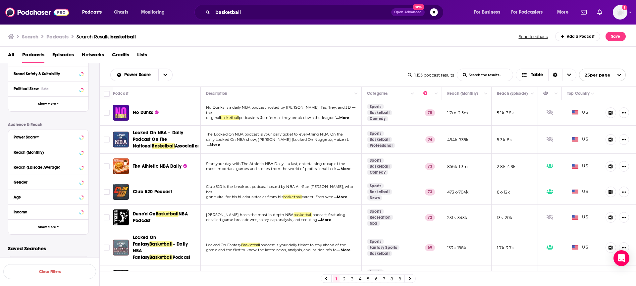
scroll to position [3, 0]
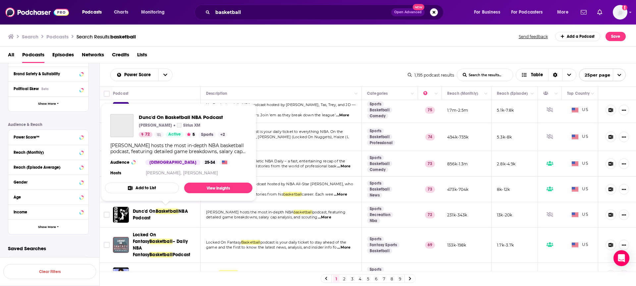
click at [172, 209] on span "Basketball" at bounding box center [167, 211] width 23 height 6
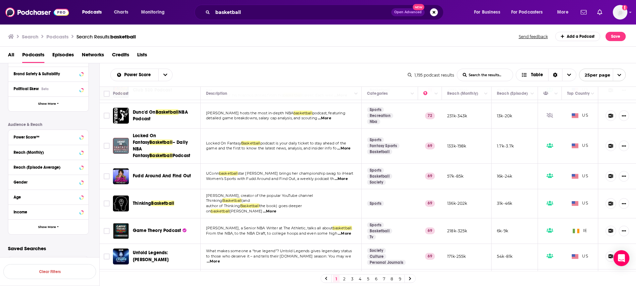
scroll to position [102, 0]
click at [179, 172] on span "Fudd Around And Find Out" at bounding box center [162, 175] width 58 height 6
click at [247, 64] on div "Power Score List Search Input Search the results... Table 1,195 podcast results…" at bounding box center [368, 74] width 537 height 23
click at [153, 191] on div "Podcasts Charts Monitoring basketball Open Advanced New For Business For Podcas…" at bounding box center [318, 143] width 636 height 286
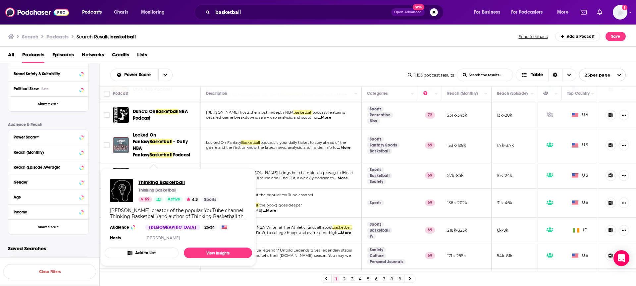
click at [154, 181] on span "Thinking Basketball" at bounding box center [179, 182] width 81 height 6
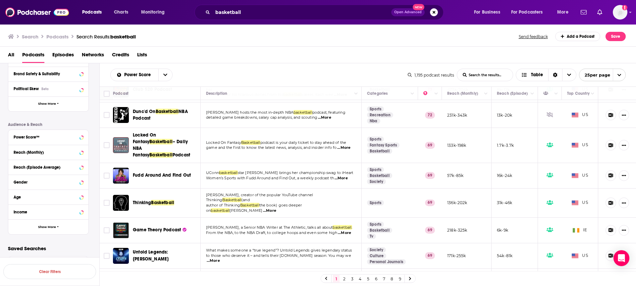
click at [167, 227] on span "Game Theory Podcast" at bounding box center [157, 230] width 48 height 6
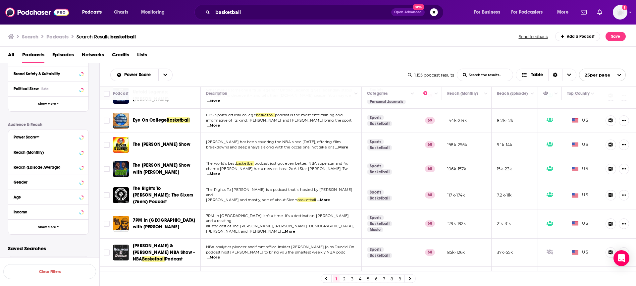
scroll to position [263, 0]
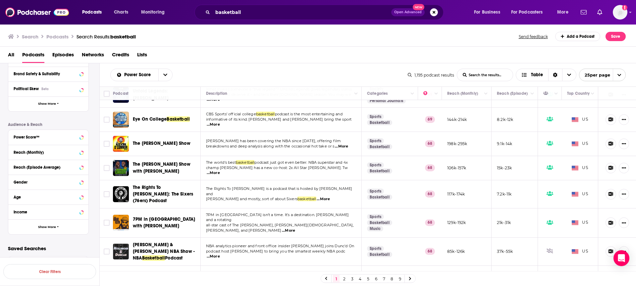
click at [172, 116] on span "Basketball" at bounding box center [178, 119] width 23 height 6
click at [167, 141] on span "The Kevin O'Connor Show" at bounding box center [162, 144] width 58 height 6
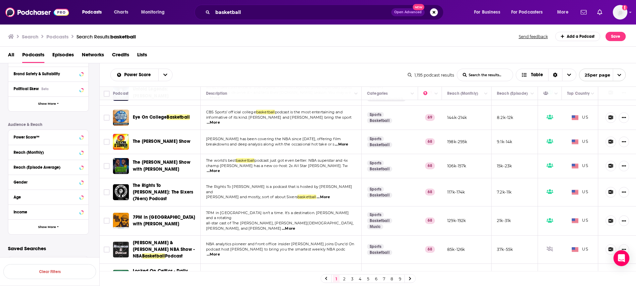
scroll to position [266, 0]
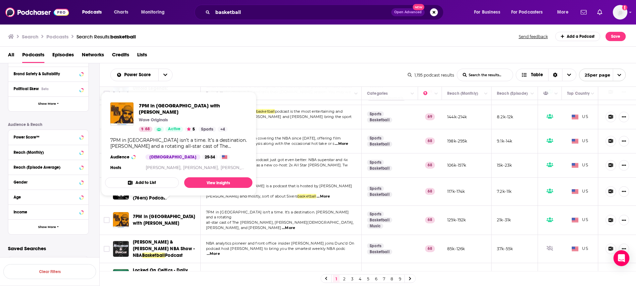
click at [160, 214] on span "7PM in Brooklyn with Carmelo Anthony" at bounding box center [164, 220] width 62 height 12
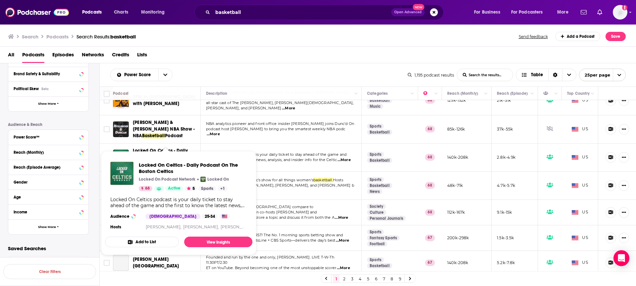
scroll to position [399, 0]
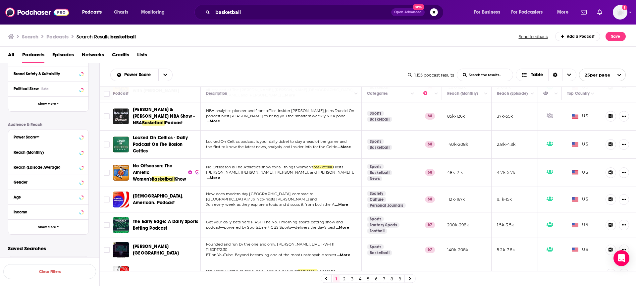
click at [141, 163] on span "No Offseason: The Athletic Women's" at bounding box center [152, 172] width 39 height 19
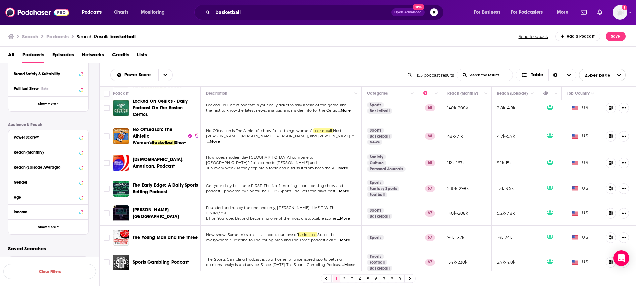
scroll to position [466, 0]
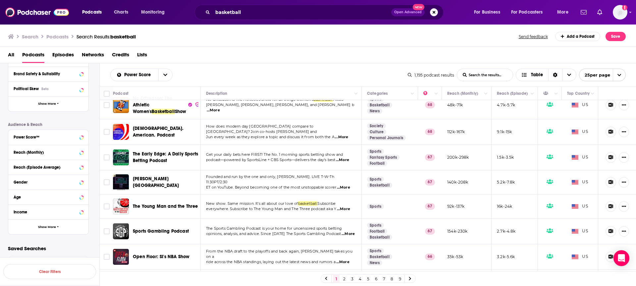
click at [344, 277] on link "2" at bounding box center [344, 279] width 7 height 8
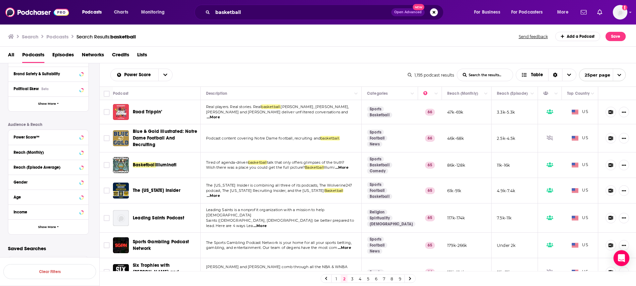
click at [348, 166] on span "...More" at bounding box center [341, 167] width 13 height 5
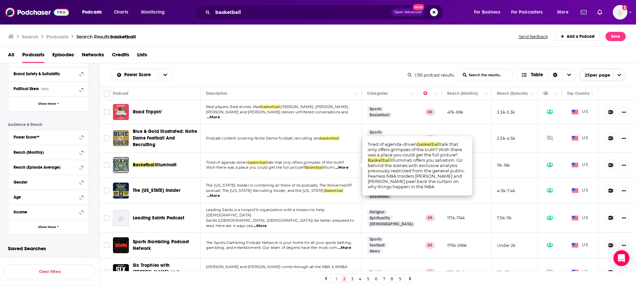
click at [348, 166] on span "...More" at bounding box center [341, 167] width 13 height 5
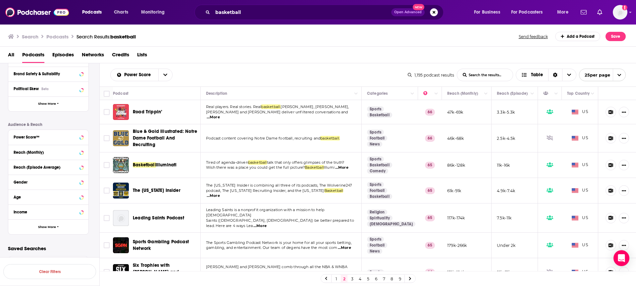
click at [206, 66] on div "Power Score List Search Input Search the results... Table 1,195 podcast results…" at bounding box center [368, 74] width 537 height 23
click at [315, 57] on div "All Podcasts Episodes Networks Credits Lists" at bounding box center [319, 56] width 623 height 14
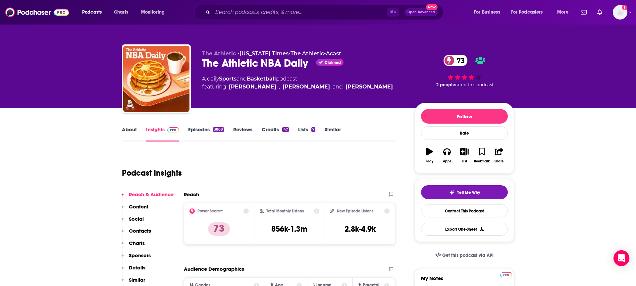
click at [128, 132] on link "About" at bounding box center [129, 133] width 15 height 15
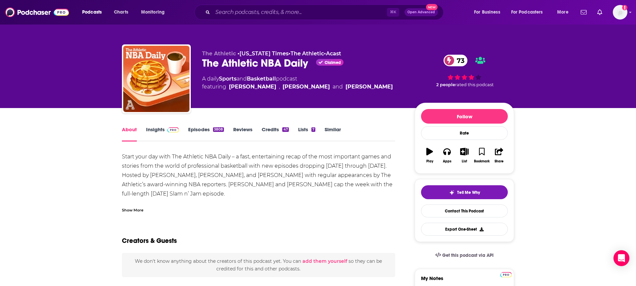
click at [240, 179] on div "Start your day with The Athletic NBA Daily – a fast, entertaining recap of the …" at bounding box center [258, 184] width 273 height 65
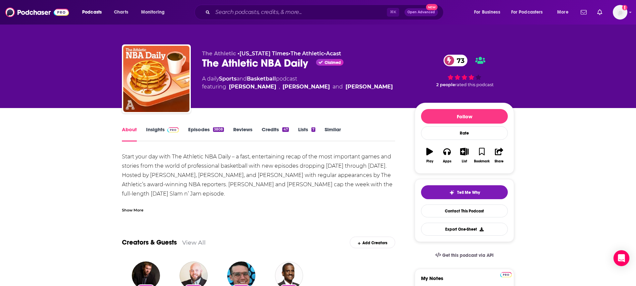
click at [132, 212] on div "Show More" at bounding box center [133, 209] width 22 height 6
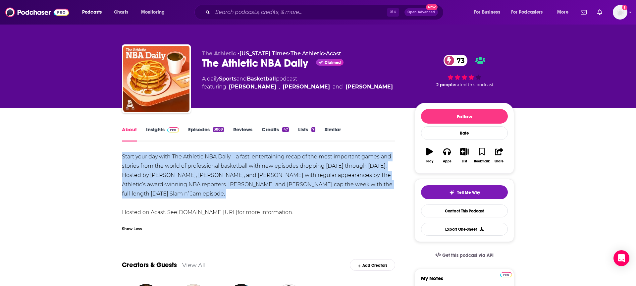
drag, startPoint x: 255, startPoint y: 199, endPoint x: 122, endPoint y: 160, distance: 138.1
click at [122, 160] on div "Start your day with The Athletic NBA Daily – a fast, entertaining recap of the …" at bounding box center [258, 184] width 273 height 65
copy div "Start your day with The Athletic NBA Daily – a fast, entertaining recap of the …"
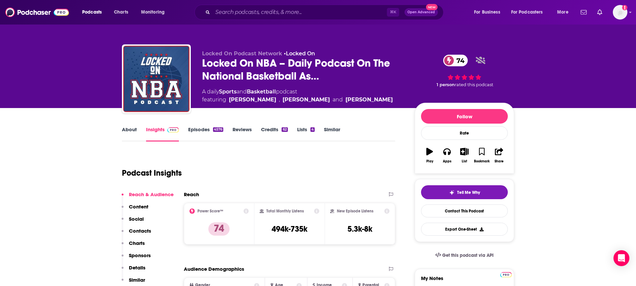
click at [130, 126] on div "About Insights Episodes 4576 Reviews Credits 62 Lists 4 Similar" at bounding box center [258, 133] width 273 height 16
click at [129, 130] on link "About" at bounding box center [129, 133] width 15 height 15
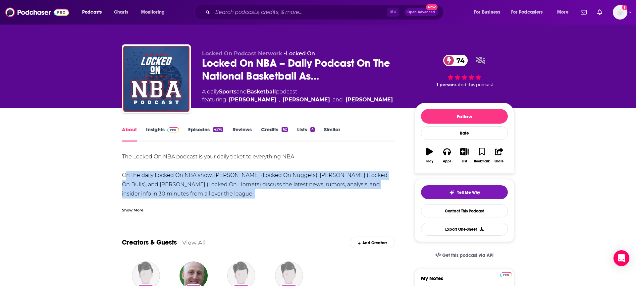
drag, startPoint x: 239, startPoint y: 203, endPoint x: 122, endPoint y: 182, distance: 118.6
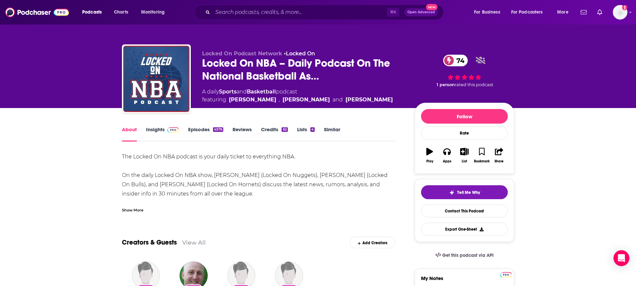
click at [130, 211] on div "Show More" at bounding box center [133, 209] width 22 height 6
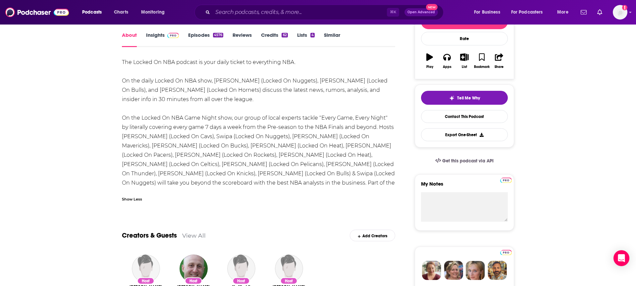
scroll to position [99, 0]
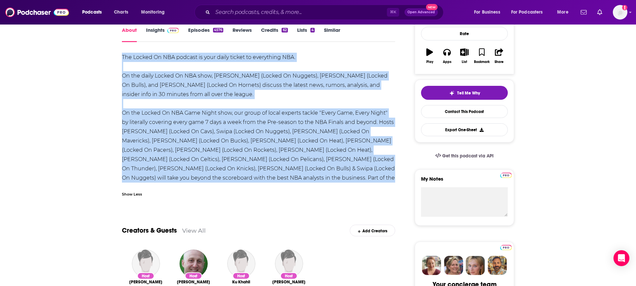
drag, startPoint x: 394, startPoint y: 180, endPoint x: 123, endPoint y: 58, distance: 297.9
click at [123, 58] on div "The Locked On NBA podcast is your daily ticket to everything NBA. On the daily …" at bounding box center [258, 122] width 273 height 139
copy div "Lor Ipsumd Si AME consect ad elit seddo eiusmo te incididunt UTL. Et dol magna …"
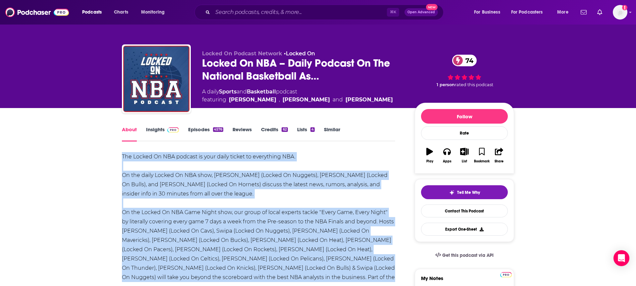
click at [198, 208] on div "The Locked On NBA podcast is your daily ticket to everything NBA. On the daily …" at bounding box center [258, 221] width 273 height 139
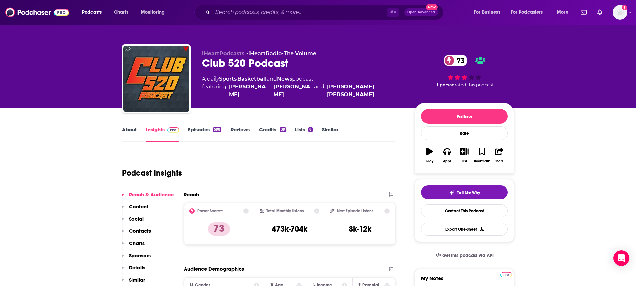
click at [129, 133] on link "About" at bounding box center [129, 133] width 15 height 15
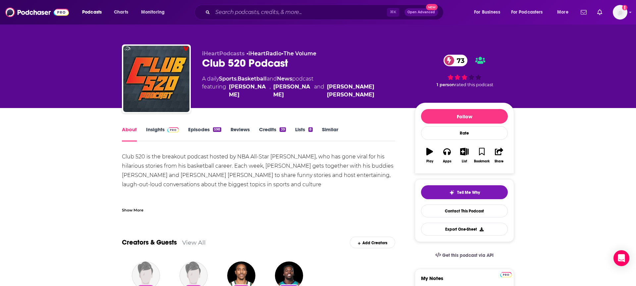
click at [131, 212] on div "Show More" at bounding box center [133, 209] width 22 height 6
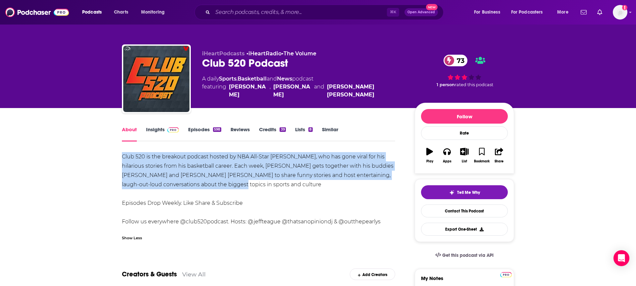
drag, startPoint x: 233, startPoint y: 185, endPoint x: 110, endPoint y: 157, distance: 126.7
copy div "Club 520 is the breakout podcast hosted by NBA All-Star [PERSON_NAME], who has …"
drag, startPoint x: 330, startPoint y: 163, endPoint x: 334, endPoint y: 205, distance: 41.6
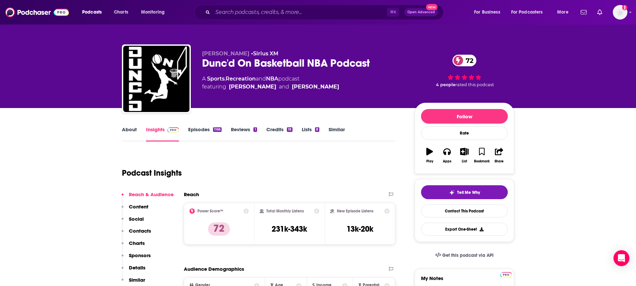
click at [125, 133] on link "About" at bounding box center [129, 133] width 15 height 15
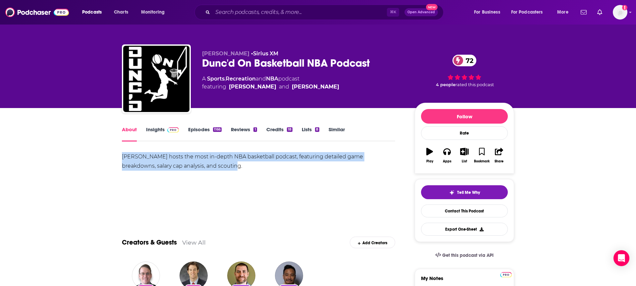
drag, startPoint x: 216, startPoint y: 167, endPoint x: 122, endPoint y: 158, distance: 94.2
click at [122, 158] on div "Nate Duncan hosts the most in-depth NBA basketball podcast, featuring detailed …" at bounding box center [258, 161] width 273 height 19
copy div "Nate Duncan hosts the most in-depth NBA basketball podcast, featuring detailed …"
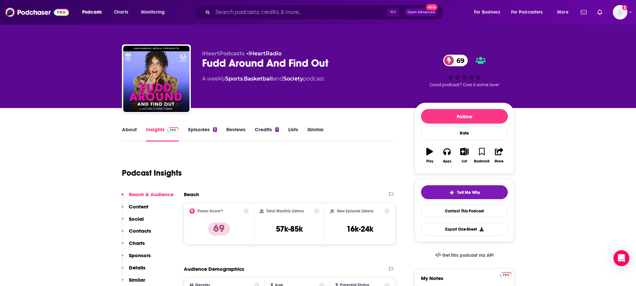
click at [254, 62] on div "Fudd Around And Find Out 69" at bounding box center [303, 63] width 202 height 13
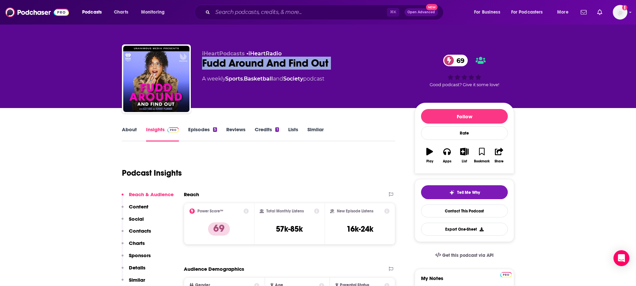
click at [254, 62] on div "Fudd Around And Find Out 69" at bounding box center [303, 63] width 202 height 13
copy div "Fudd Around And Find Out 69"
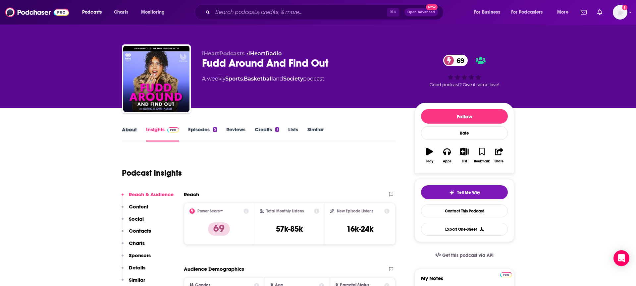
click at [138, 132] on div "About" at bounding box center [134, 133] width 24 height 15
click at [131, 129] on link "About" at bounding box center [129, 133] width 15 height 15
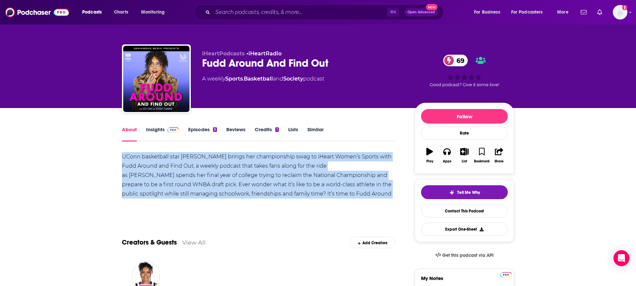
drag, startPoint x: 341, startPoint y: 197, endPoint x: 116, endPoint y: 149, distance: 230.0
copy div "UConn basketball star Azzi Fudd brings her championship swag to iHeart Women’s …"
click at [193, 180] on div "UConn basketball star Azzi Fudd brings her championship swag to iHeart Women’s …" at bounding box center [258, 180] width 273 height 56
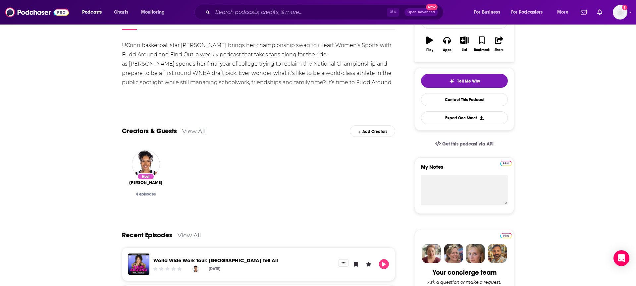
scroll to position [229, 0]
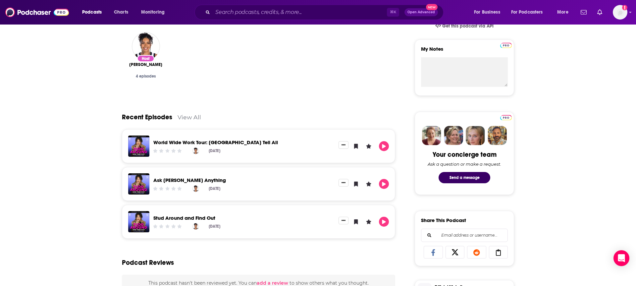
click at [82, 197] on div "About Insights Episodes 5 Reviews Credits 1 Lists Similar UConn basketball star…" at bounding box center [318, 186] width 636 height 615
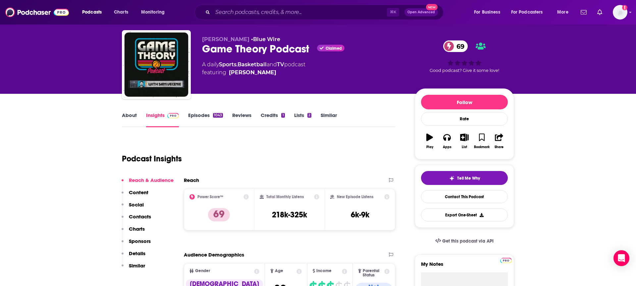
scroll to position [14, 0]
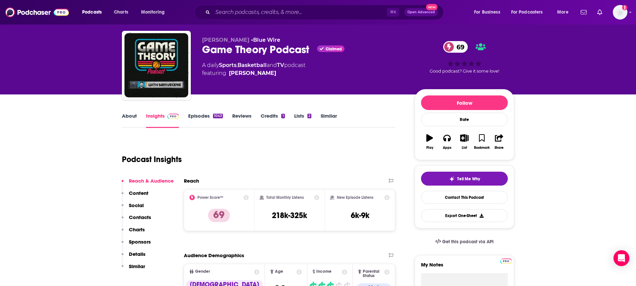
click at [126, 120] on link "About" at bounding box center [129, 120] width 15 height 15
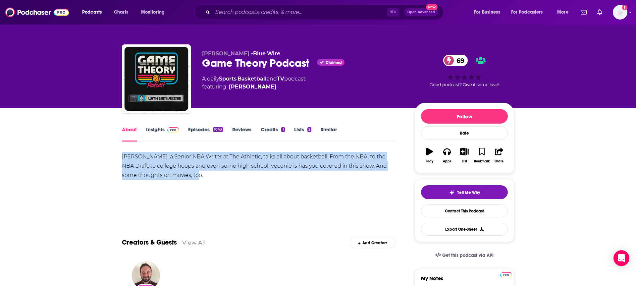
drag, startPoint x: 213, startPoint y: 172, endPoint x: 120, endPoint y: 158, distance: 94.2
copy div "Sam Vecenie, a Senior NBA Writer at The Athletic, talks all about basketball. F…"
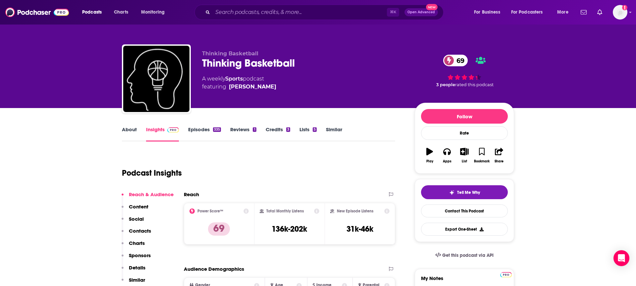
click at [190, 130] on link "Episodes 335" at bounding box center [204, 133] width 33 height 15
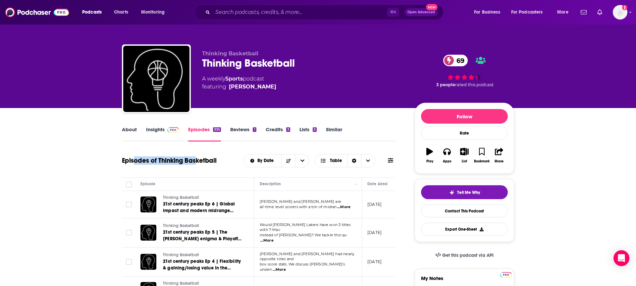
drag, startPoint x: 171, startPoint y: 166, endPoint x: 198, endPoint y: 162, distance: 26.9
click at [198, 162] on h1 "Episodes of Thinking Basketball" at bounding box center [169, 160] width 95 height 8
click at [210, 161] on h1 "Episodes of Thinking Basketball" at bounding box center [169, 160] width 95 height 8
click at [130, 126] on link "About" at bounding box center [129, 133] width 15 height 15
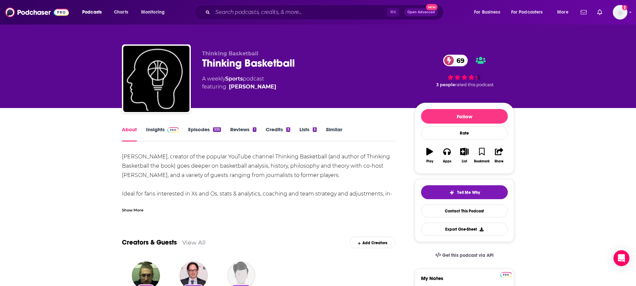
click at [134, 210] on div "Show More" at bounding box center [133, 209] width 22 height 6
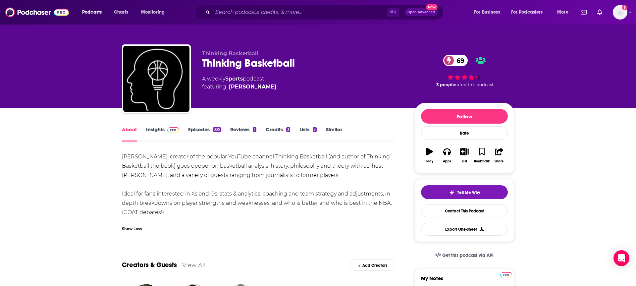
click at [194, 187] on div "Ben Taylor, creator of the popular YouTube channel Thinking Basketball (and aut…" at bounding box center [258, 184] width 273 height 65
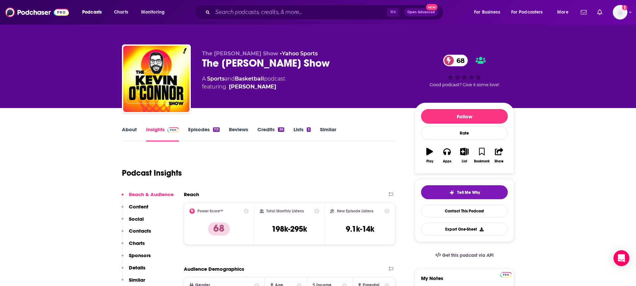
click at [127, 129] on link "About" at bounding box center [129, 133] width 15 height 15
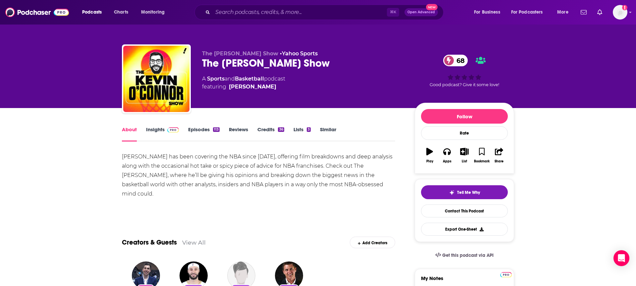
click at [189, 195] on div "[PERSON_NAME] has been covering the NBA since [DATE], offering film breakdowns …" at bounding box center [258, 175] width 273 height 46
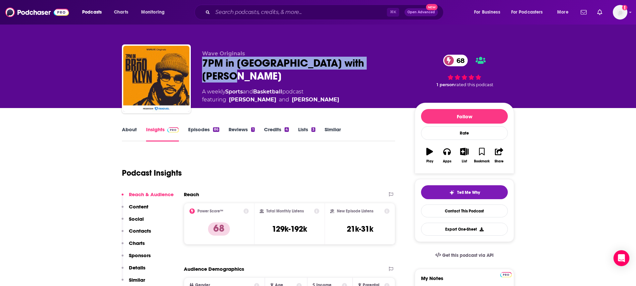
drag, startPoint x: 202, startPoint y: 63, endPoint x: 387, endPoint y: 65, distance: 184.3
click at [387, 65] on div "7PM in Brooklyn with Carmelo Anthony 68" at bounding box center [303, 70] width 202 height 26
copy h2 "7PM in Brooklyn with Carmelo Anthony"
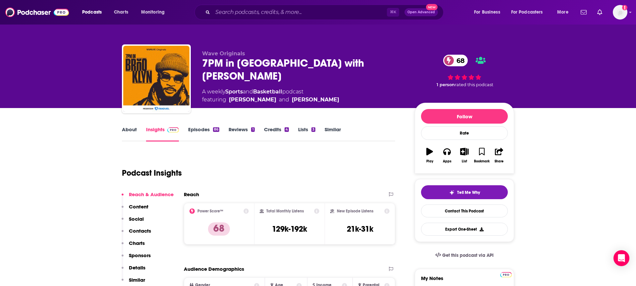
click at [125, 125] on div "About Insights Episodes 86 Reviews 1 Credits 4 Lists 3 Similar" at bounding box center [258, 133] width 273 height 16
click at [126, 127] on link "About" at bounding box center [129, 133] width 15 height 15
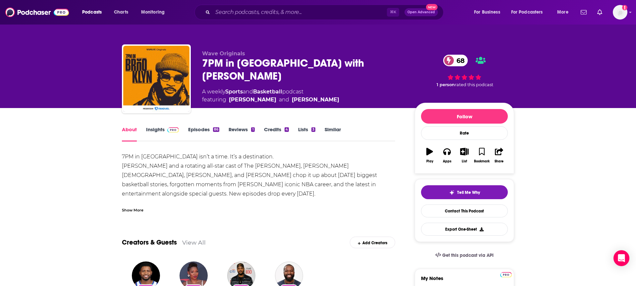
click at [141, 208] on div "Show More" at bounding box center [133, 209] width 22 height 6
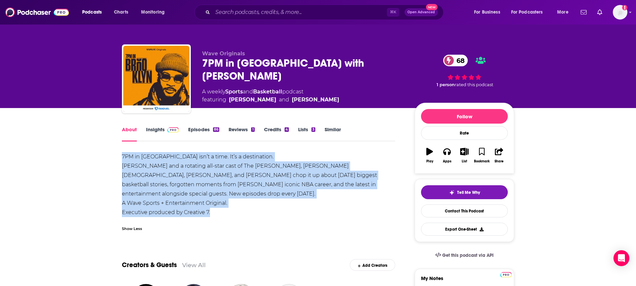
drag, startPoint x: 222, startPoint y: 214, endPoint x: 118, endPoint y: 156, distance: 119.0
copy div "7PM in Brooklyn isn’t a time. It’s a destination. Carmelo Anthony and a rotatin…"
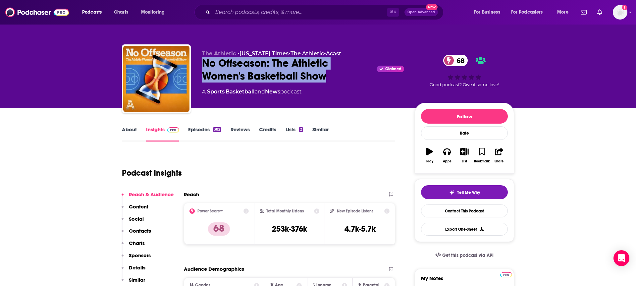
drag, startPoint x: 338, startPoint y: 73, endPoint x: 199, endPoint y: 64, distance: 139.4
click at [199, 64] on div "The Athletic • [US_STATE] Times • The Athletic • Acast No Offseason: The Athlet…" at bounding box center [318, 80] width 392 height 72
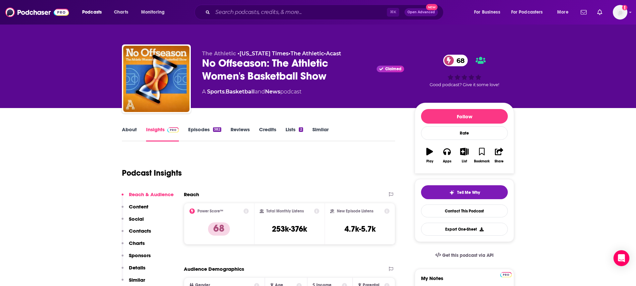
click at [131, 132] on link "About" at bounding box center [129, 133] width 15 height 15
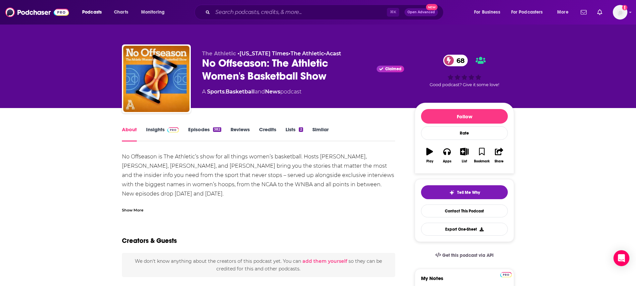
scroll to position [2, 0]
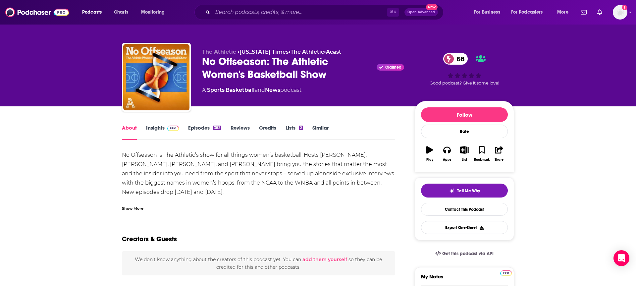
drag, startPoint x: 222, startPoint y: 191, endPoint x: 112, endPoint y: 154, distance: 116.0
click at [128, 205] on div "Show More" at bounding box center [133, 208] width 22 height 6
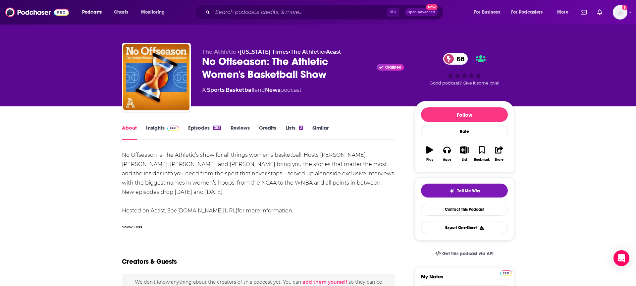
drag, startPoint x: 221, startPoint y: 195, endPoint x: 122, endPoint y: 155, distance: 106.0
click at [122, 155] on div "No Offseason is The Athletic’s show for all things women’s basketball. Hosts [P…" at bounding box center [258, 182] width 273 height 65
copy div "No Offseason is The Athletic’s show for all things women’s basketball. Hosts [P…"
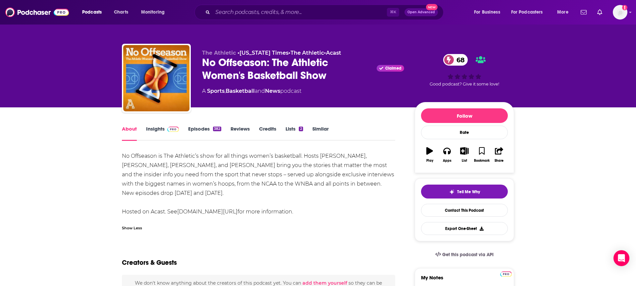
click at [342, 195] on div "No Offseason is The Athletic’s show for all things women’s basketball. Hosts [P…" at bounding box center [258, 183] width 273 height 65
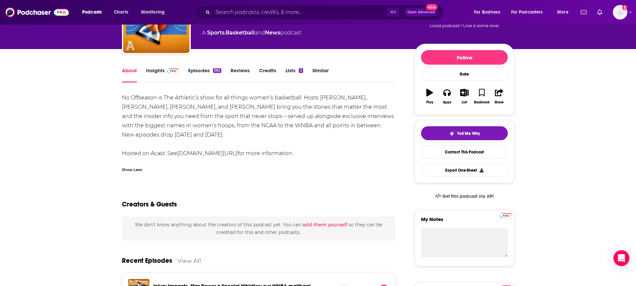
scroll to position [60, 0]
